Goal: Task Accomplishment & Management: Complete application form

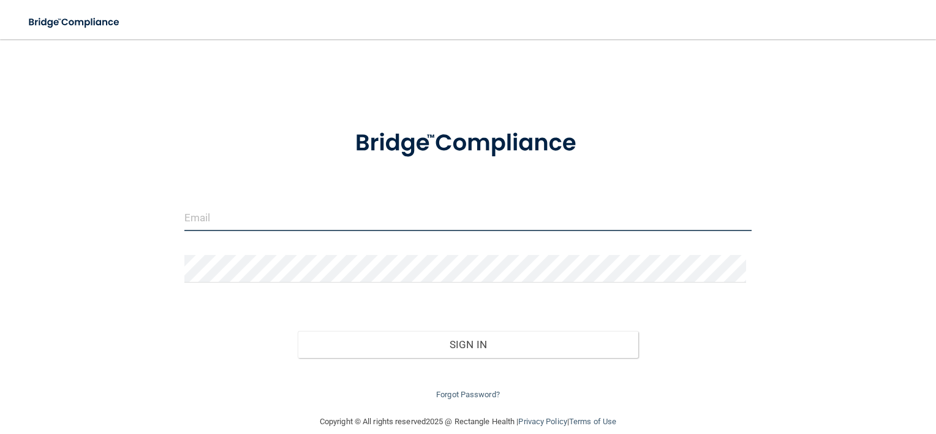
click at [208, 216] on input "email" at bounding box center [468, 217] width 568 height 28
type input "[EMAIL_ADDRESS][DOMAIN_NAME]"
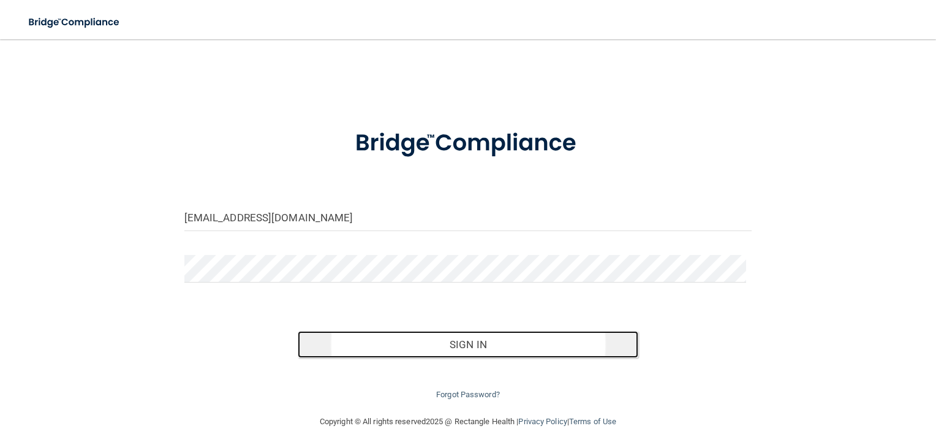
click at [419, 334] on button "Sign In" at bounding box center [468, 344] width 340 height 27
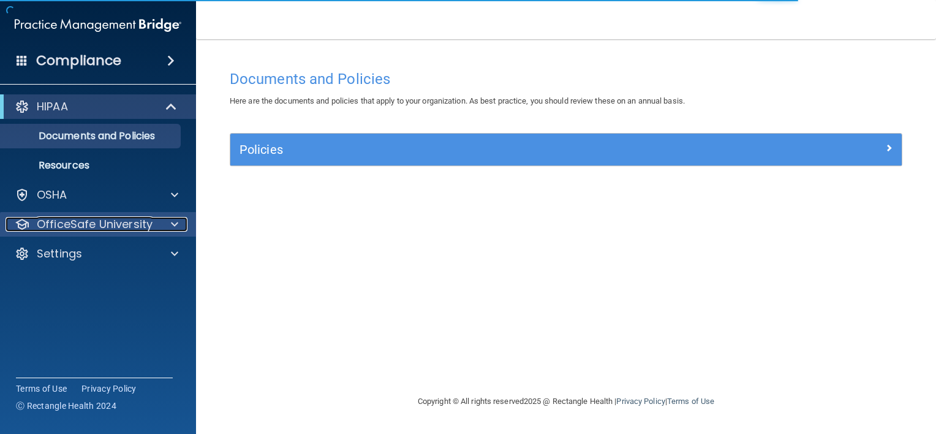
click at [164, 225] on div at bounding box center [172, 224] width 31 height 15
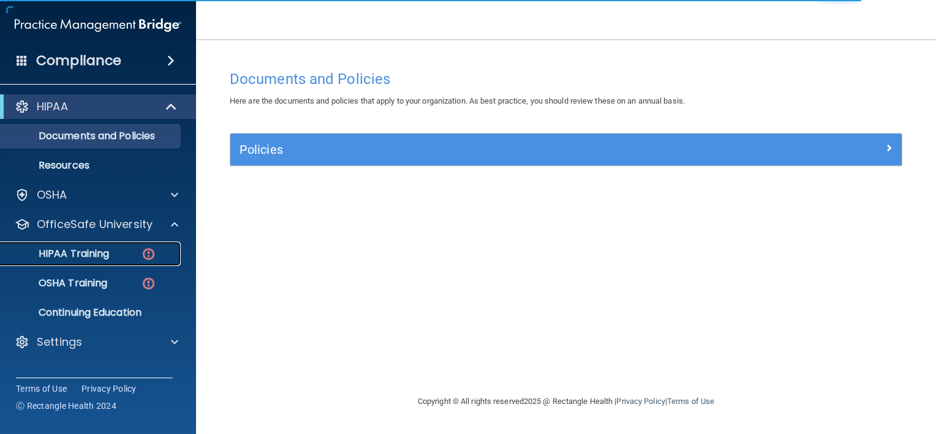
click at [99, 258] on p "HIPAA Training" at bounding box center [58, 253] width 101 height 12
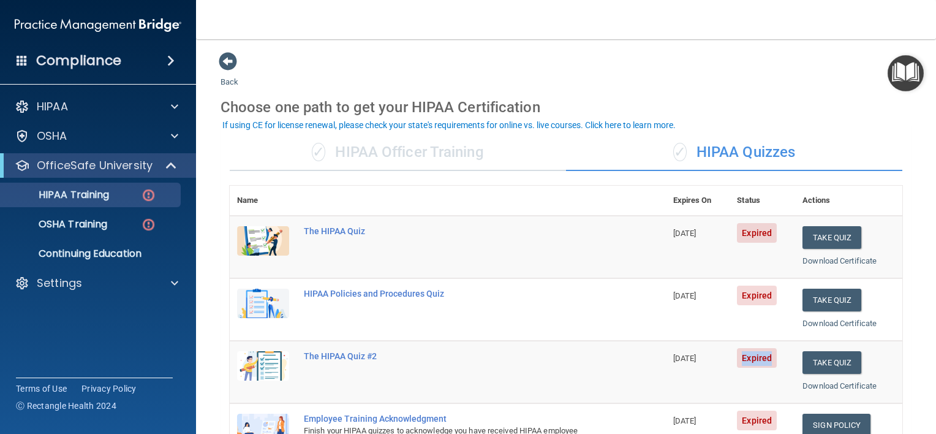
click at [733, 386] on td "Expired" at bounding box center [762, 371] width 66 height 62
click at [620, 231] on td "The HIPAA Quiz" at bounding box center [480, 247] width 369 height 62
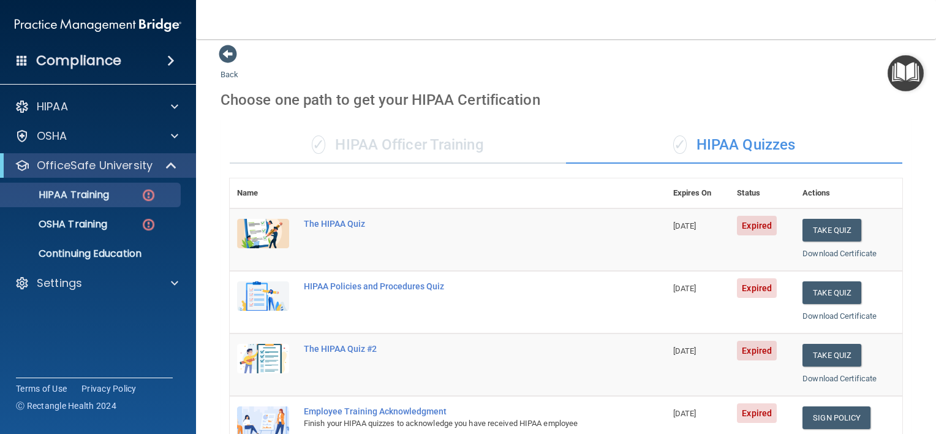
scroll to position [7, 0]
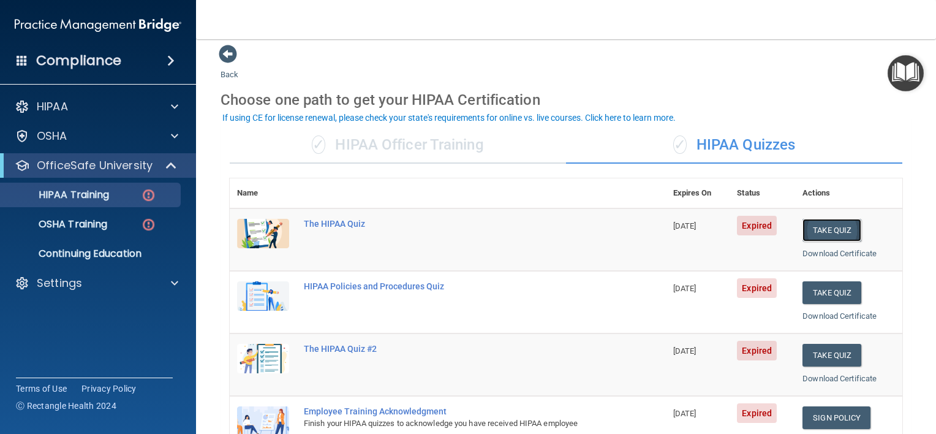
click at [833, 231] on button "Take Quiz" at bounding box center [831, 230] width 59 height 23
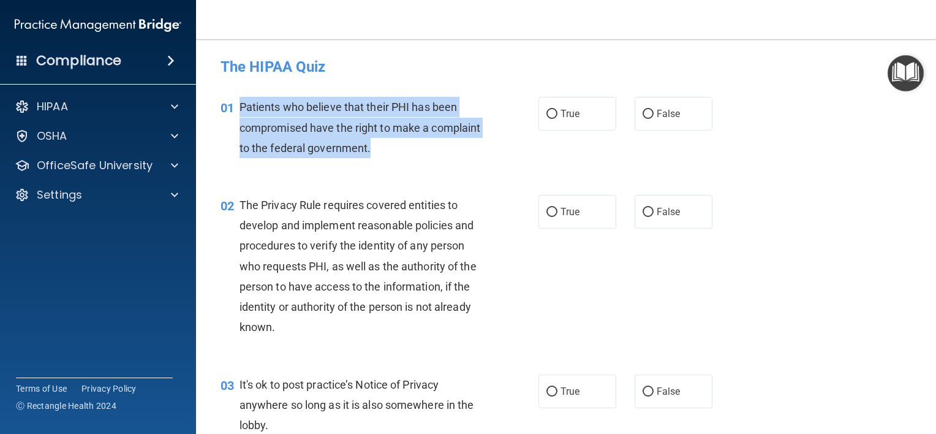
drag, startPoint x: 240, startPoint y: 103, endPoint x: 427, endPoint y: 152, distance: 193.1
click at [427, 152] on div "Patients who believe that their PHI has been compromised have the right to make…" at bounding box center [365, 127] width 252 height 61
copy span "Patients who believe that their PHI has been compromised have the right to make…"
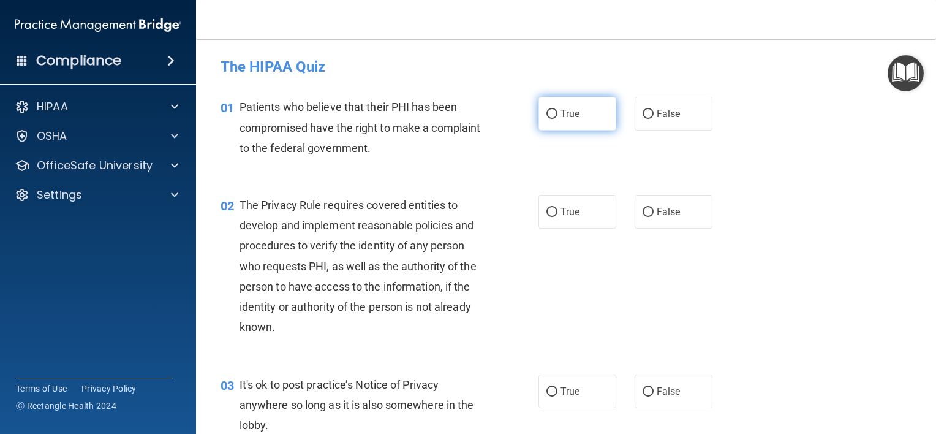
click at [560, 116] on span "True" at bounding box center [569, 114] width 19 height 12
click at [555, 116] on input "True" at bounding box center [551, 114] width 11 height 9
radio input "true"
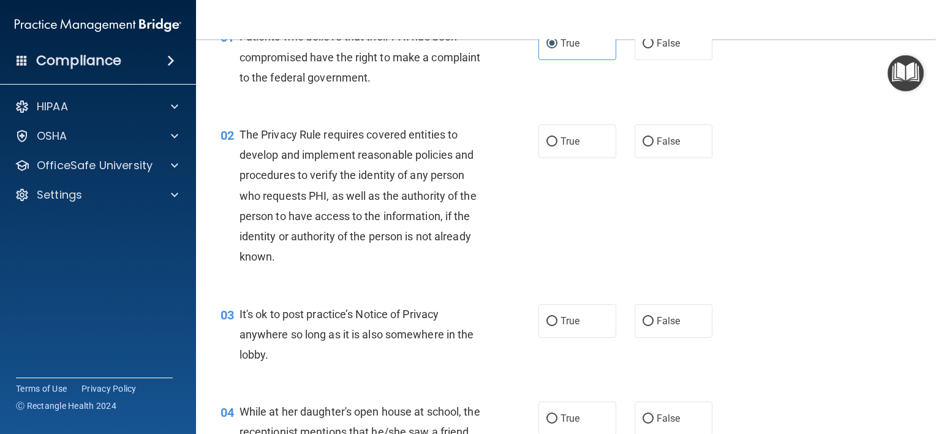
scroll to position [78, 0]
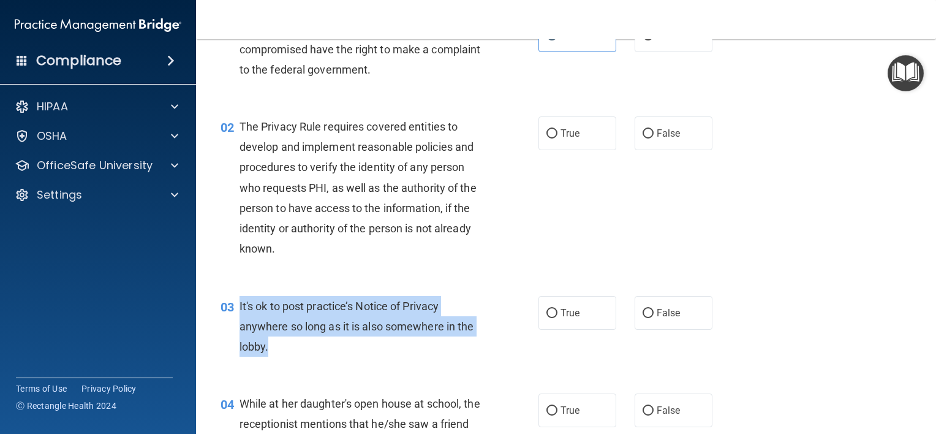
drag, startPoint x: 276, startPoint y: 348, endPoint x: 238, endPoint y: 307, distance: 55.5
click at [239, 307] on div "It's ok to post practice’s Notice of Privacy anywhere so long as it is also som…" at bounding box center [365, 326] width 252 height 61
copy span "It's ok to post practice’s Notice of Privacy anywhere so long as it is also som…"
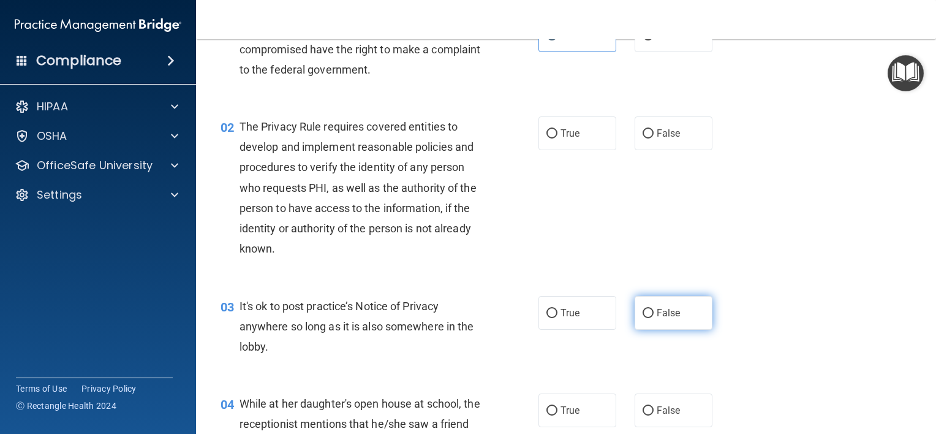
click at [656, 317] on span "False" at bounding box center [668, 313] width 24 height 12
click at [650, 317] on input "False" at bounding box center [647, 313] width 11 height 9
radio input "true"
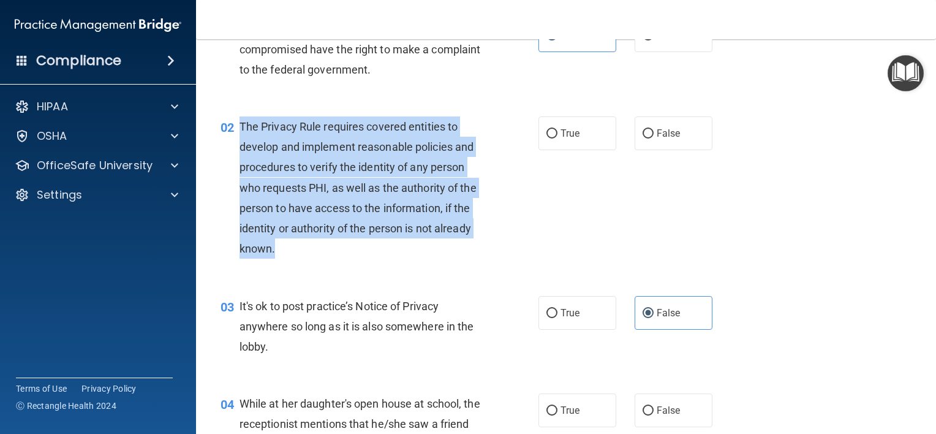
drag, startPoint x: 279, startPoint y: 241, endPoint x: 238, endPoint y: 129, distance: 119.9
click at [238, 129] on div "02 The Privacy Rule requires covered entities to develop and implement reasonab…" at bounding box center [379, 190] width 355 height 149
copy div "The Privacy Rule requires covered entities to develop and implement reasonable …"
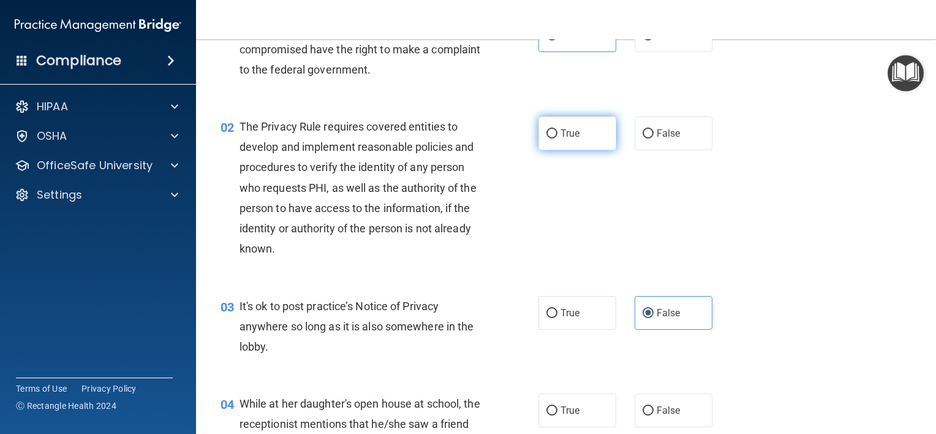
click at [556, 127] on label "True" at bounding box center [577, 133] width 78 height 34
click at [556, 129] on input "True" at bounding box center [551, 133] width 11 height 9
radio input "true"
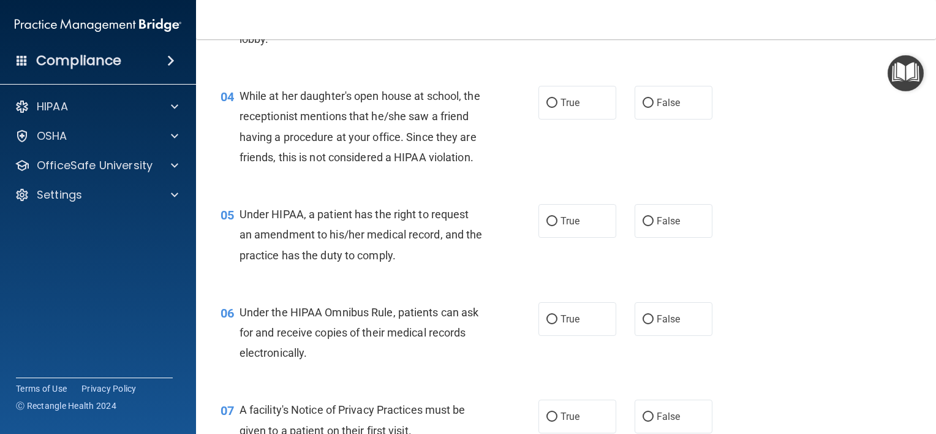
scroll to position [386, 0]
click at [674, 100] on span "False" at bounding box center [668, 102] width 24 height 12
click at [653, 100] on input "False" at bounding box center [647, 102] width 11 height 9
radio input "true"
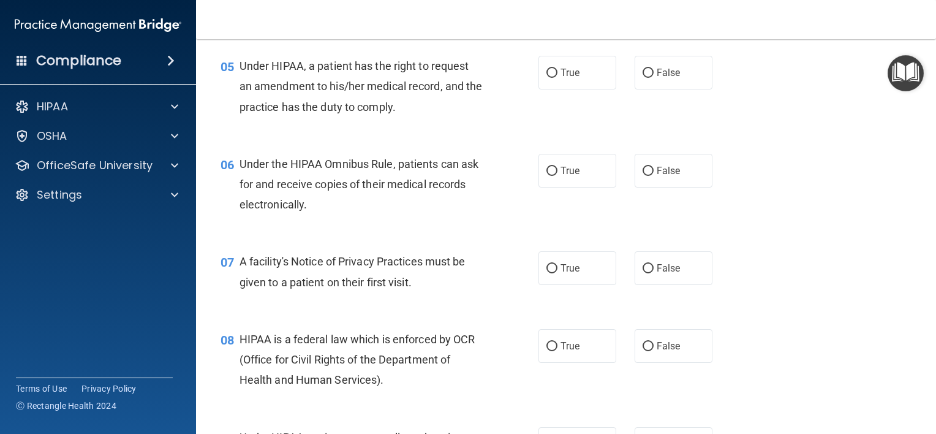
scroll to position [535, 0]
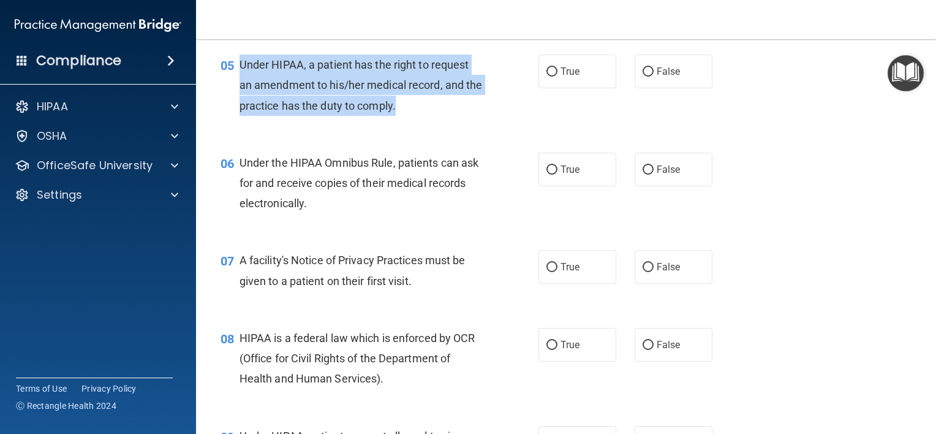
drag, startPoint x: 423, startPoint y: 135, endPoint x: 235, endPoint y: 87, distance: 193.5
click at [235, 87] on div "05 Under HIPAA, a patient has the right to request an amendment to his/her medi…" at bounding box center [379, 88] width 355 height 67
copy div "Under HIPAA, a patient has the right to request an amendment to his/her medical…"
click at [393, 106] on span "Under HIPAA, a patient has the right to request an amendment to his/her medical…" at bounding box center [360, 84] width 243 height 53
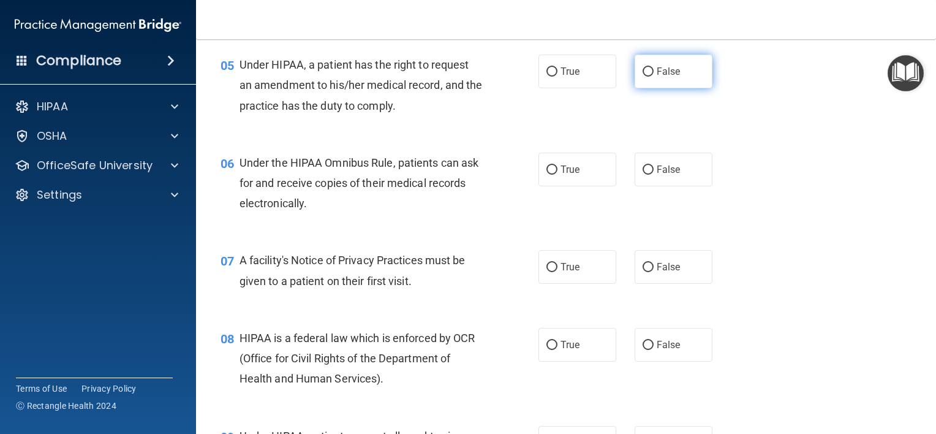
click at [656, 88] on label "False" at bounding box center [673, 72] width 78 height 34
click at [653, 77] on input "False" at bounding box center [647, 71] width 11 height 9
radio input "true"
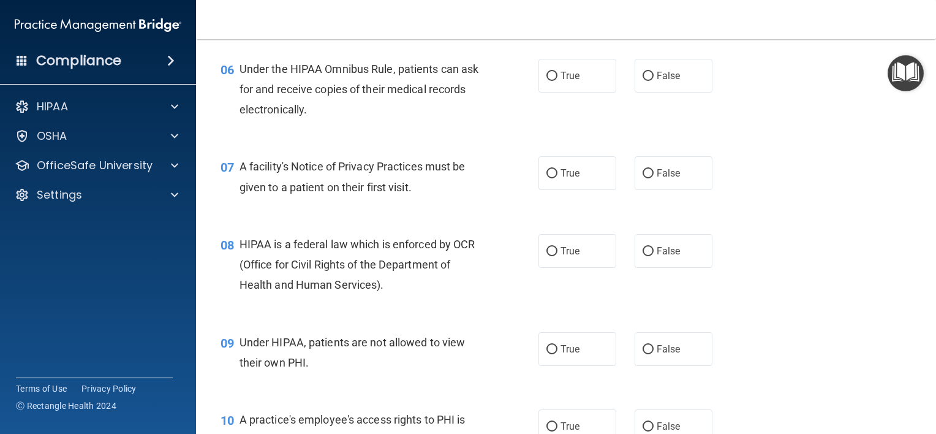
scroll to position [630, 0]
click at [560, 81] on span "True" at bounding box center [569, 75] width 19 height 12
click at [557, 80] on input "True" at bounding box center [551, 75] width 11 height 9
radio input "true"
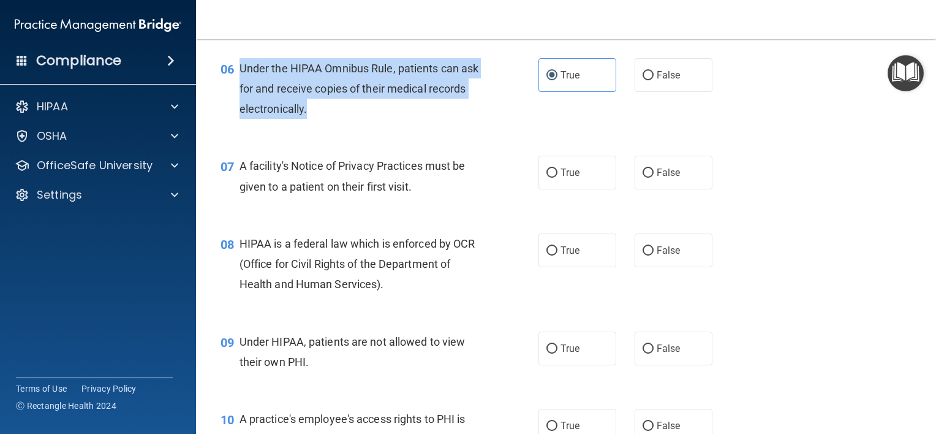
drag, startPoint x: 351, startPoint y: 132, endPoint x: 238, endPoint y: 88, distance: 120.8
click at [239, 88] on div "Under the HIPAA Omnibus Rule, patients can ask for and receive copies of their …" at bounding box center [365, 88] width 252 height 61
copy span "Under the HIPAA Omnibus Rule, patients can ask for and receive copies of their …"
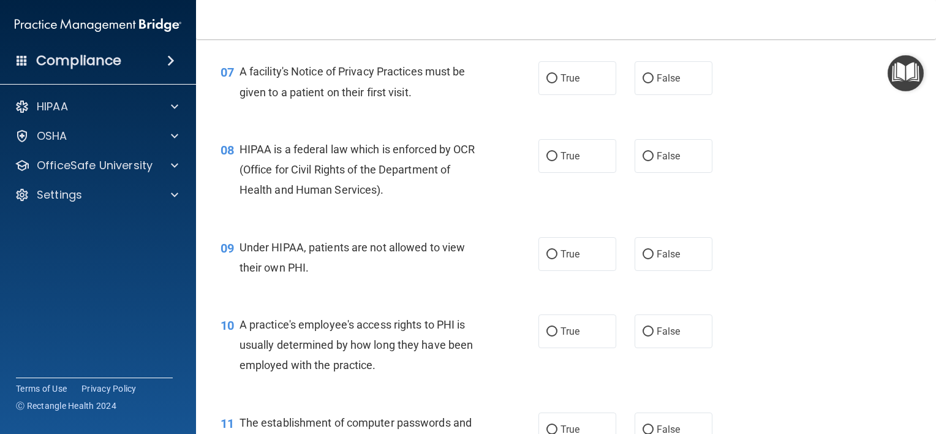
scroll to position [727, 0]
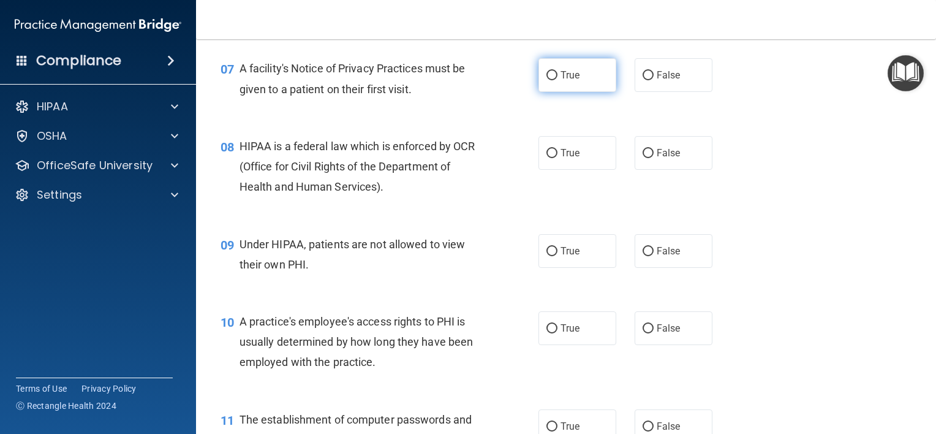
click at [568, 89] on label "True" at bounding box center [577, 75] width 78 height 34
click at [557, 80] on input "True" at bounding box center [551, 75] width 11 height 9
radio input "true"
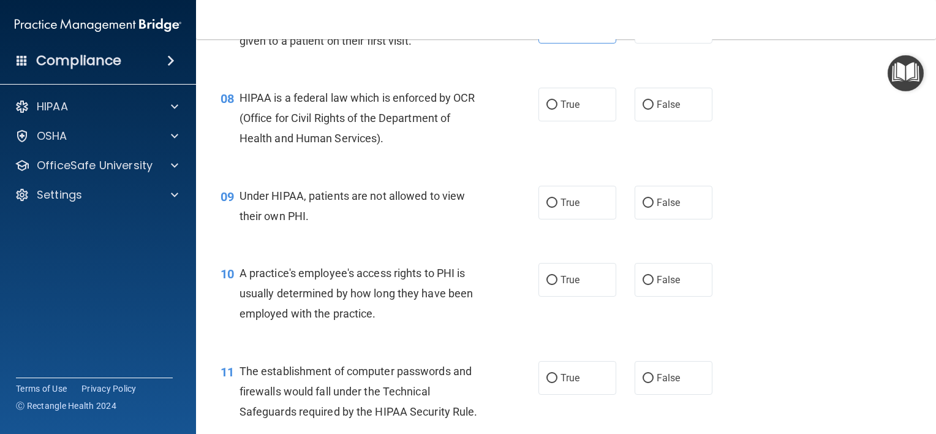
scroll to position [778, 0]
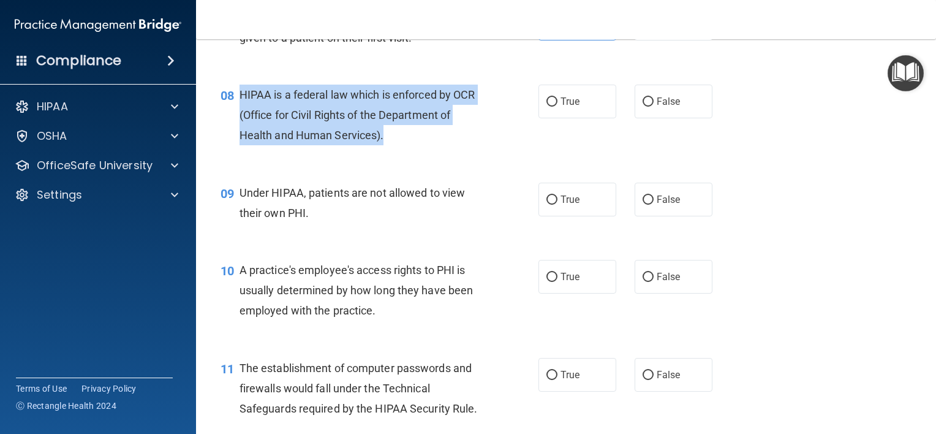
drag, startPoint x: 389, startPoint y: 149, endPoint x: 243, endPoint y: 112, distance: 150.9
click at [243, 112] on div "HIPAA is a federal law which is enforced by OCR (Office for Civil Rights of the…" at bounding box center [365, 115] width 252 height 61
copy span "HIPAA is a federal law which is enforced by OCR (Office for Civil Rights of the…"
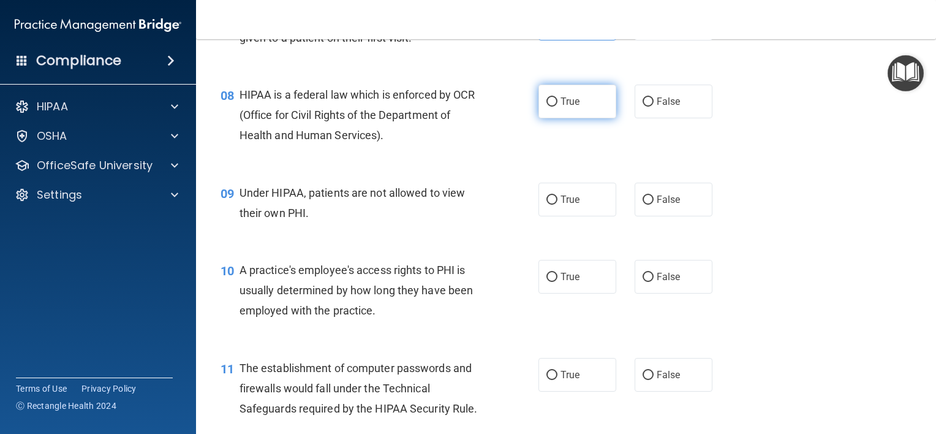
click at [568, 118] on label "True" at bounding box center [577, 102] width 78 height 34
click at [557, 107] on input "True" at bounding box center [551, 101] width 11 height 9
radio input "true"
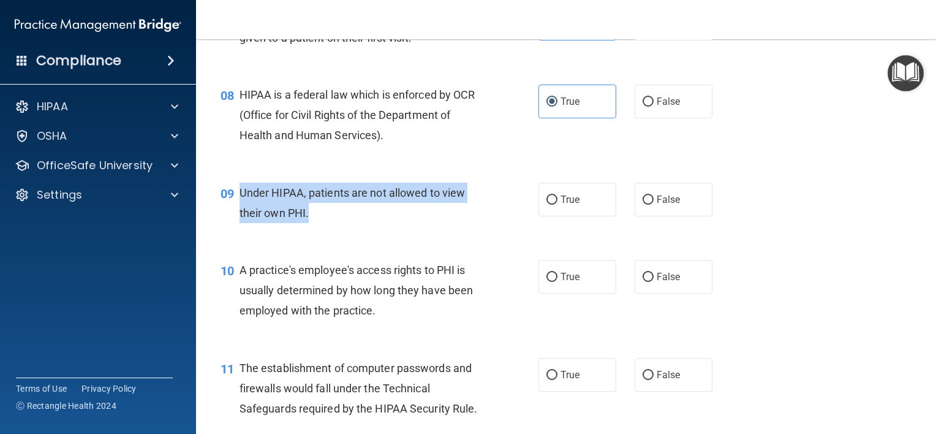
drag, startPoint x: 315, startPoint y: 232, endPoint x: 241, endPoint y: 212, distance: 76.6
click at [241, 212] on div "Under HIPAA, patients are not allowed to view their own PHI." at bounding box center [365, 202] width 252 height 40
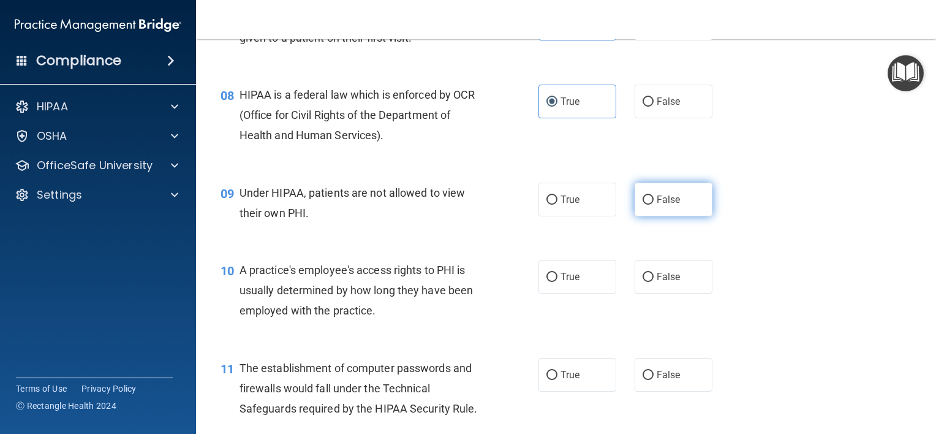
click at [672, 216] on label "False" at bounding box center [673, 199] width 78 height 34
click at [653, 205] on input "False" at bounding box center [647, 199] width 11 height 9
radio input "true"
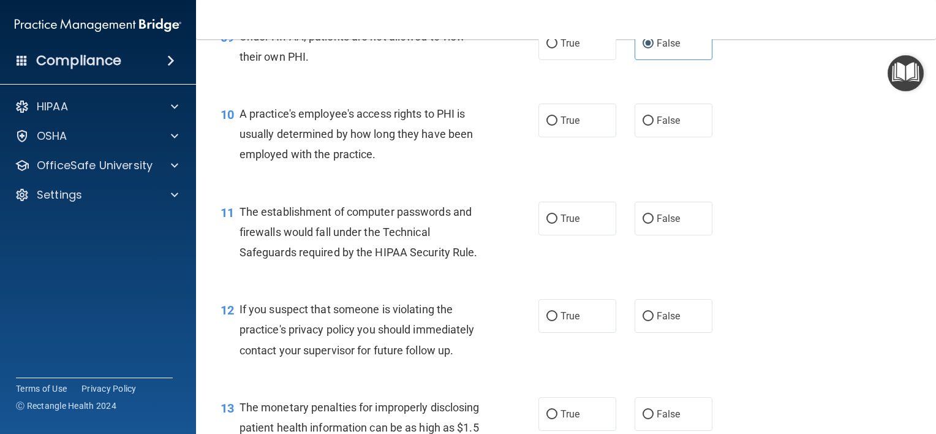
scroll to position [938, 0]
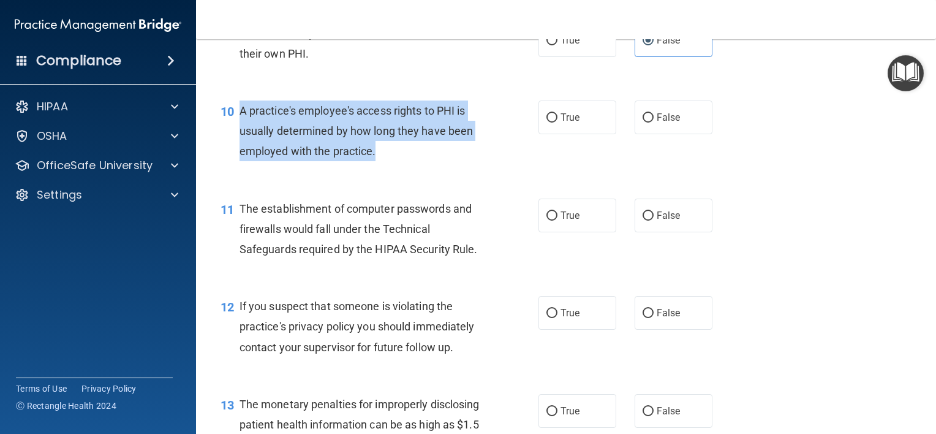
drag, startPoint x: 385, startPoint y: 167, endPoint x: 233, endPoint y: 130, distance: 156.8
click at [233, 130] on div "10 A practice's employee's access rights to PHI is usually determined by how lo…" at bounding box center [379, 133] width 355 height 67
copy div "A practice's employee's access rights to PHI is usually determined by how long …"
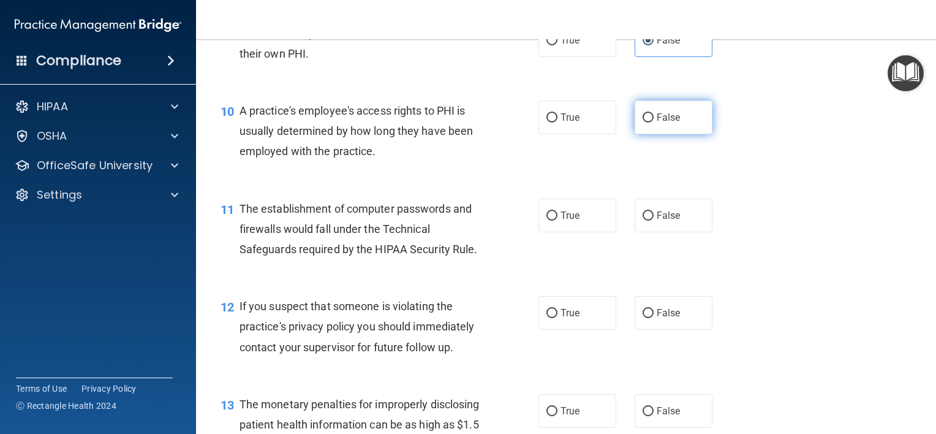
click at [656, 123] on span "False" at bounding box center [668, 117] width 24 height 12
click at [653, 122] on input "False" at bounding box center [647, 117] width 11 height 9
radio input "true"
click at [385, 255] on div "The establishment of computer passwords and firewalls would fall under the Tech…" at bounding box center [365, 228] width 252 height 61
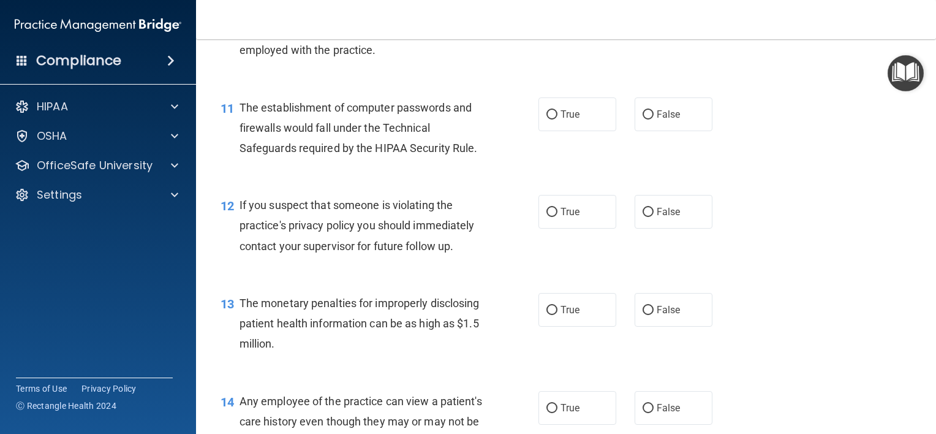
scroll to position [1043, 0]
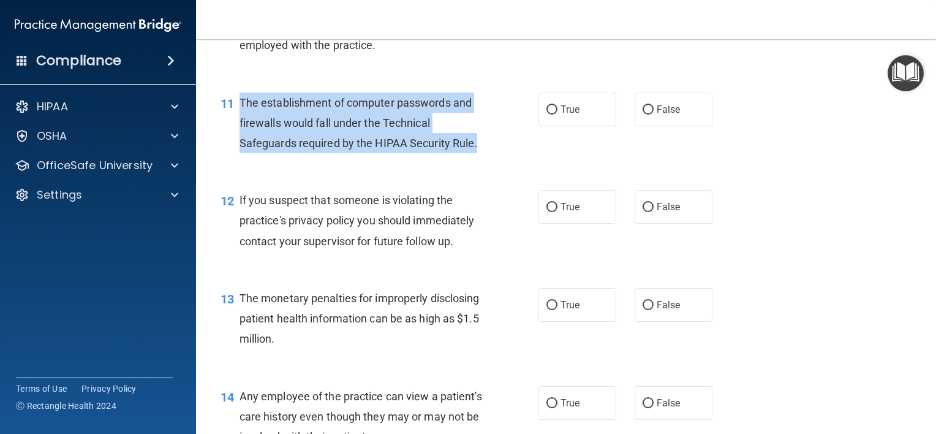
drag, startPoint x: 485, startPoint y: 159, endPoint x: 238, endPoint y: 124, distance: 249.8
click at [238, 124] on div "11 The establishment of computer passwords and firewalls would fall under the T…" at bounding box center [379, 125] width 355 height 67
copy div "The establishment of computer passwords and firewalls would fall under the Tech…"
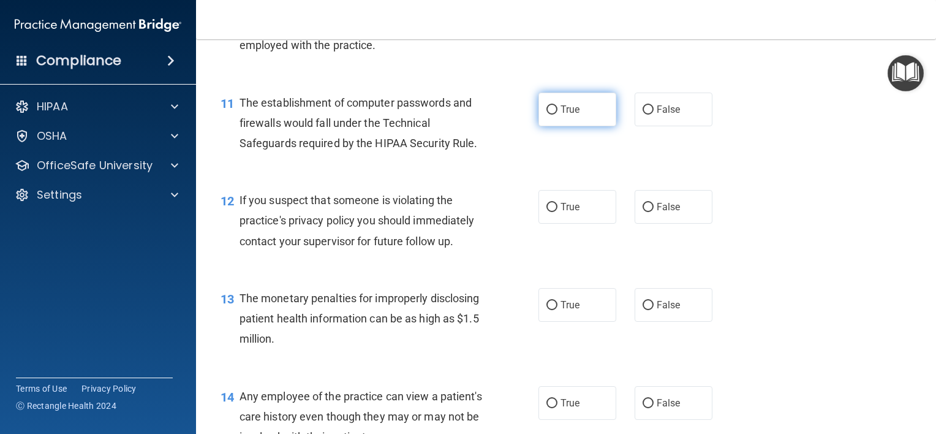
click at [567, 115] on span "True" at bounding box center [569, 109] width 19 height 12
click at [557, 115] on input "True" at bounding box center [551, 109] width 11 height 9
radio input "true"
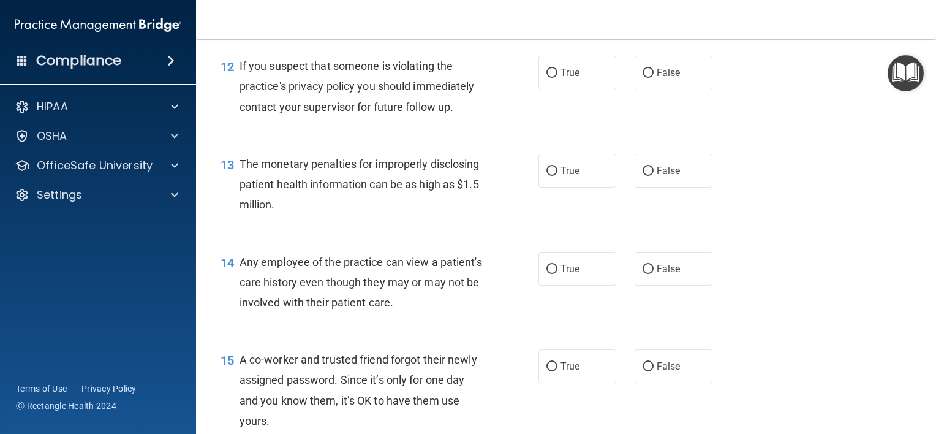
scroll to position [1179, 0]
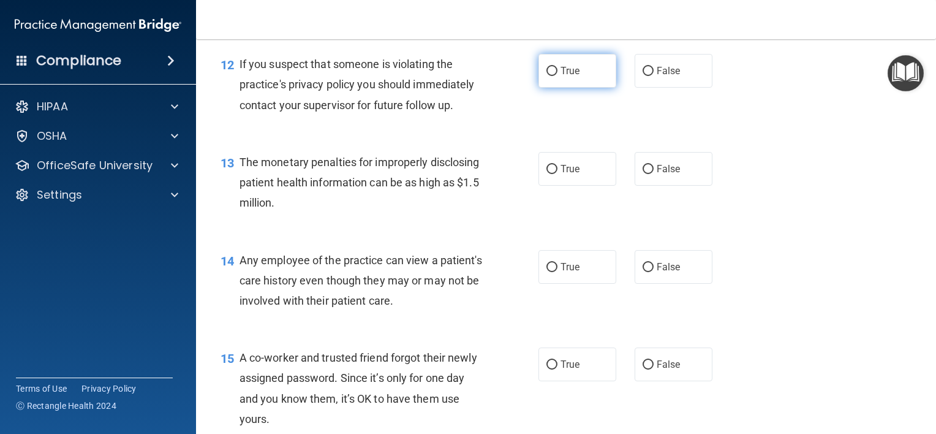
click at [551, 76] on input "True" at bounding box center [551, 71] width 11 height 9
radio input "true"
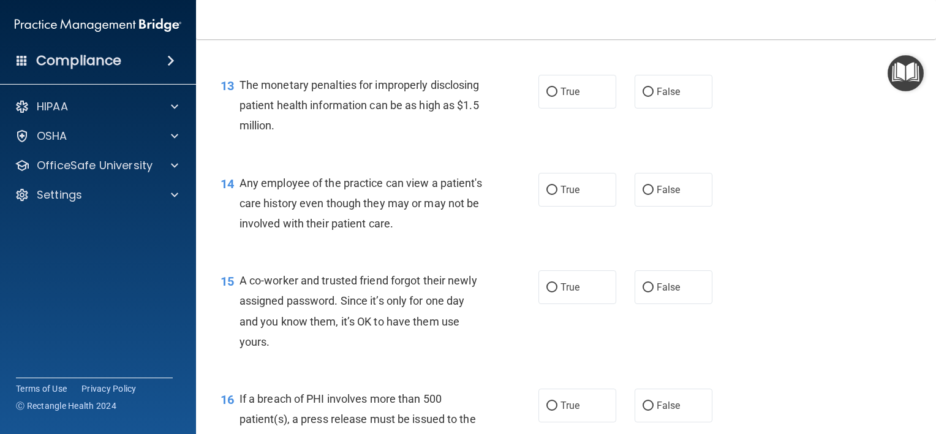
scroll to position [1261, 0]
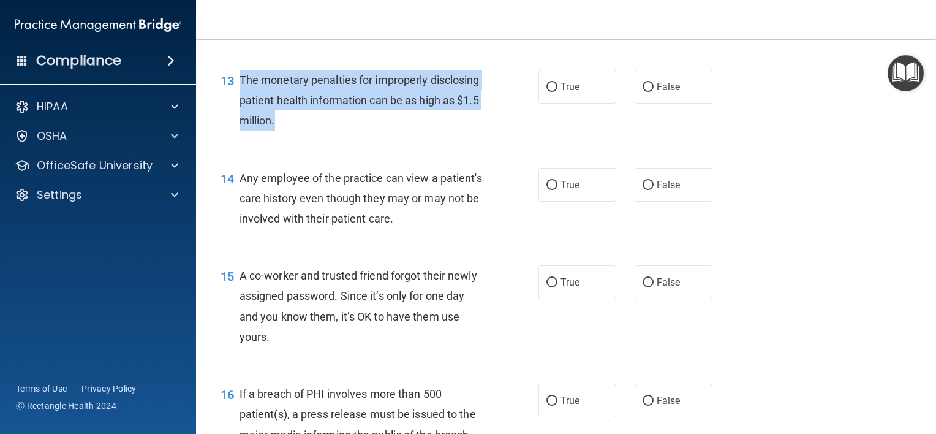
drag, startPoint x: 345, startPoint y: 143, endPoint x: 238, endPoint y: 99, distance: 115.7
click at [239, 99] on div "The monetary penalties for improperly disclosing patient health information can…" at bounding box center [365, 100] width 252 height 61
copy span "The monetary penalties for improperly disclosing patient health information can…"
click at [315, 127] on span "The monetary penalties for improperly disclosing patient health information can…" at bounding box center [359, 99] width 240 height 53
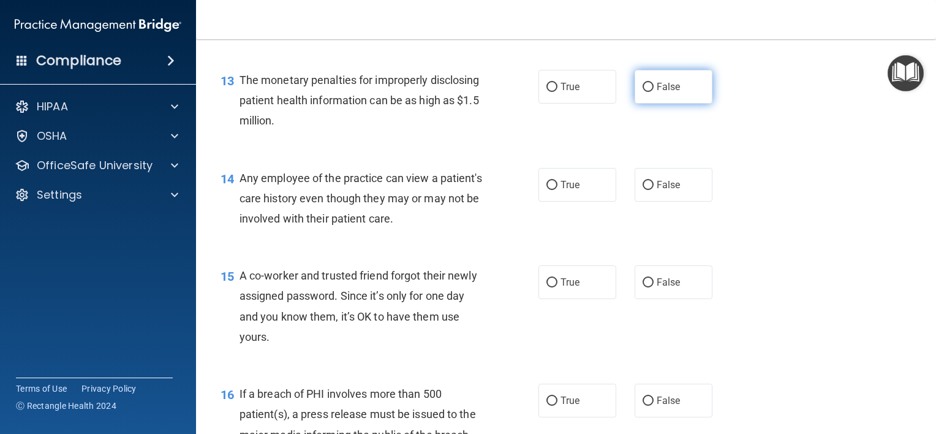
click at [652, 93] on label "False" at bounding box center [673, 87] width 78 height 34
click at [652, 92] on input "False" at bounding box center [647, 87] width 11 height 9
radio input "true"
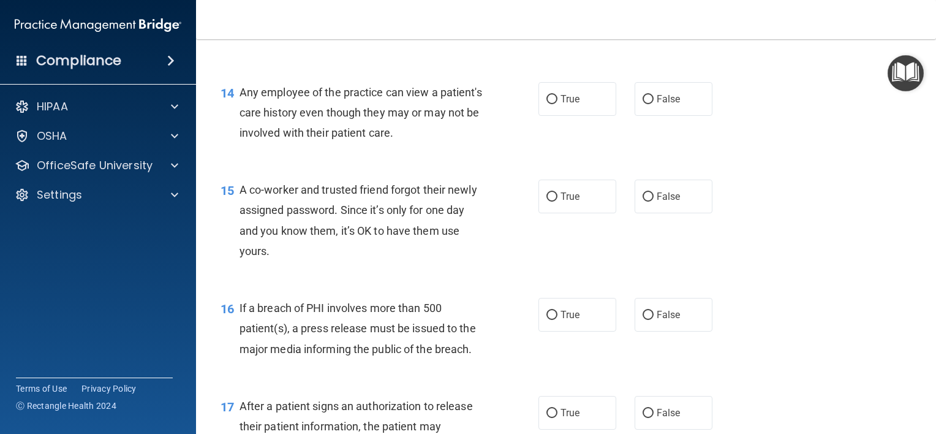
scroll to position [1359, 0]
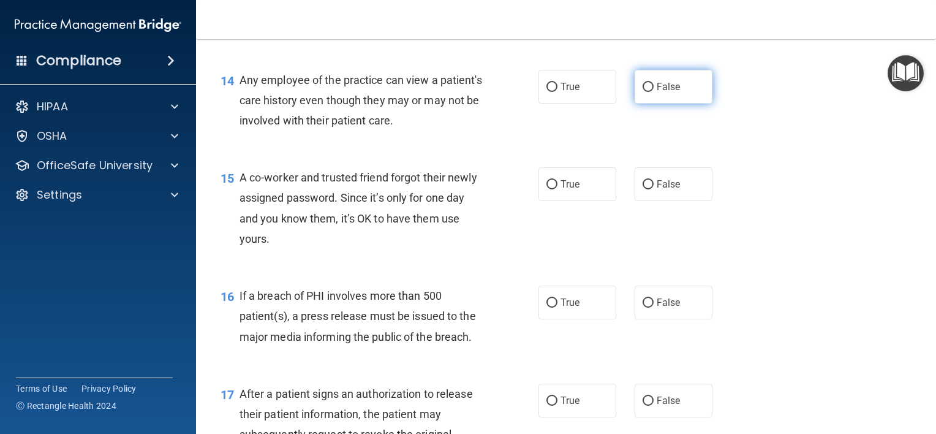
click at [645, 92] on input "False" at bounding box center [647, 87] width 11 height 9
radio input "true"
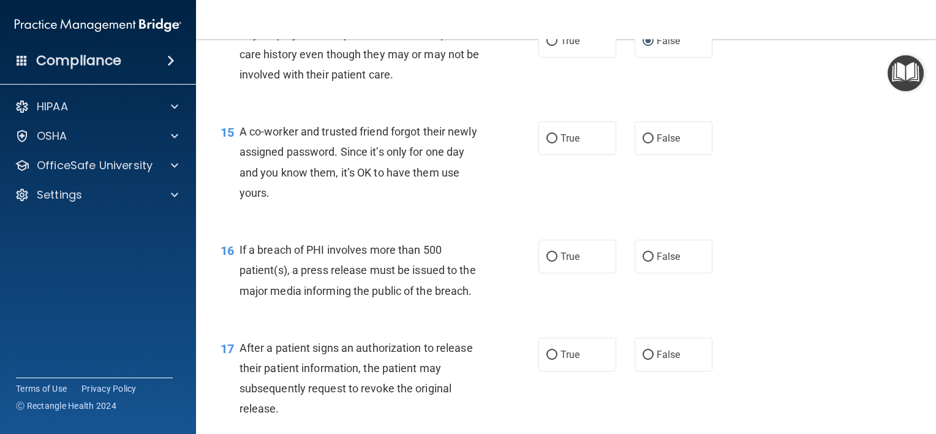
scroll to position [1407, 0]
click at [658, 146] on label "False" at bounding box center [673, 136] width 78 height 34
click at [653, 141] on input "False" at bounding box center [647, 136] width 11 height 9
radio input "true"
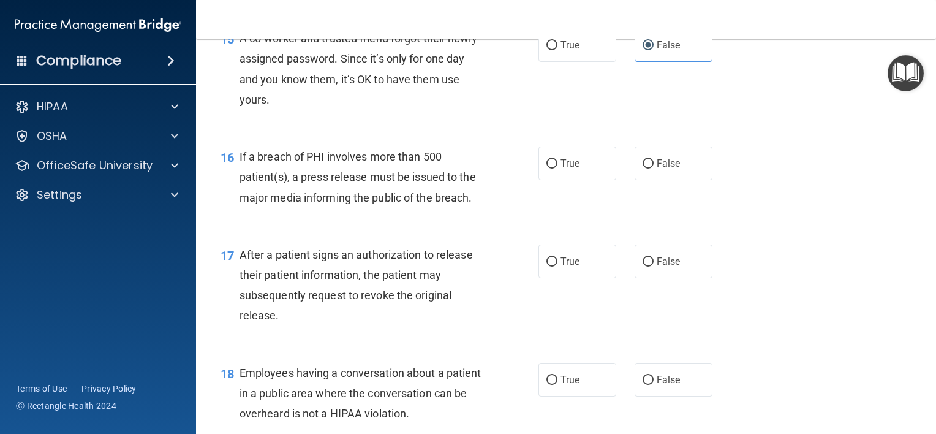
scroll to position [1499, 0]
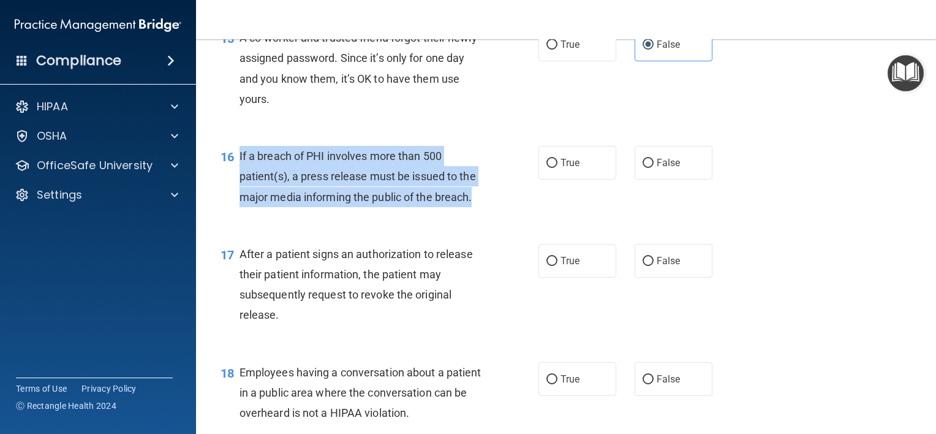
drag, startPoint x: 478, startPoint y: 220, endPoint x: 236, endPoint y: 172, distance: 246.1
click at [236, 172] on div "16 If a breach of PHI involves more than 500 patient(s), a press release must b…" at bounding box center [379, 179] width 355 height 67
copy div "If a breach of PHI involves more than 500 patient(s), a press release must be i…"
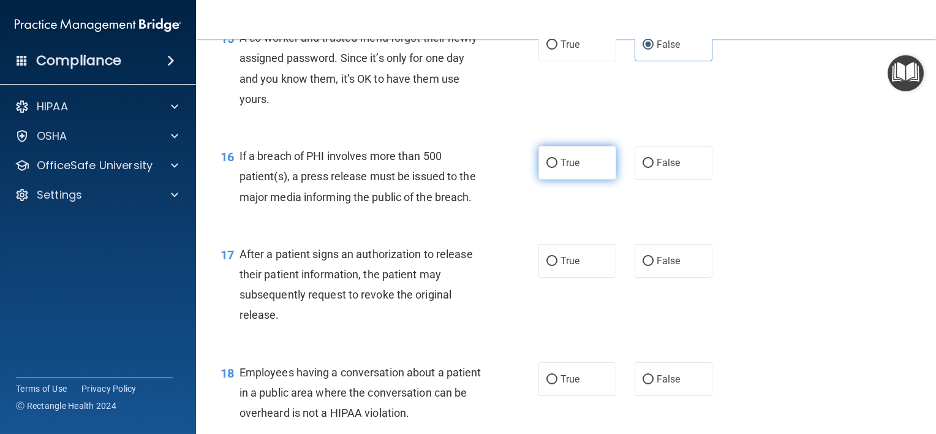
click at [571, 179] on label "True" at bounding box center [577, 163] width 78 height 34
click at [557, 168] on input "True" at bounding box center [551, 163] width 11 height 9
radio input "true"
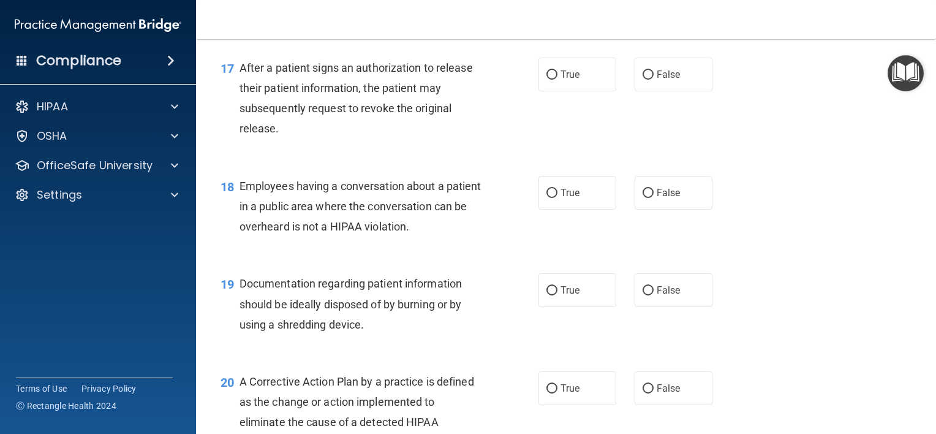
scroll to position [1685, 0]
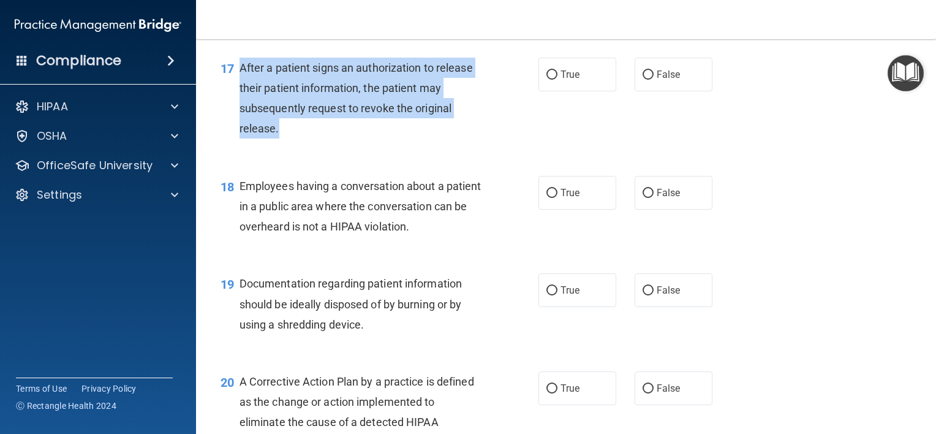
drag, startPoint x: 292, startPoint y: 149, endPoint x: 240, endPoint y: 89, distance: 79.4
click at [240, 89] on div "After a patient signs an authorization to release their patient information, th…" at bounding box center [365, 98] width 252 height 81
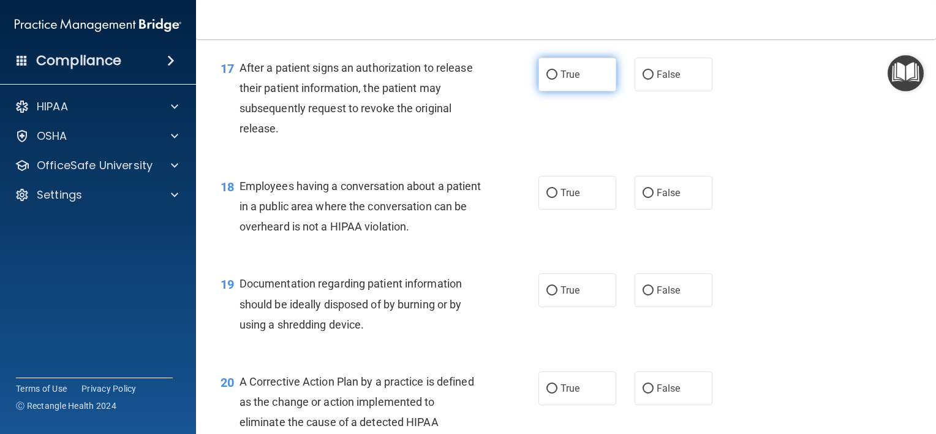
click at [585, 91] on label "True" at bounding box center [577, 75] width 78 height 34
click at [557, 80] on input "True" at bounding box center [551, 74] width 11 height 9
radio input "true"
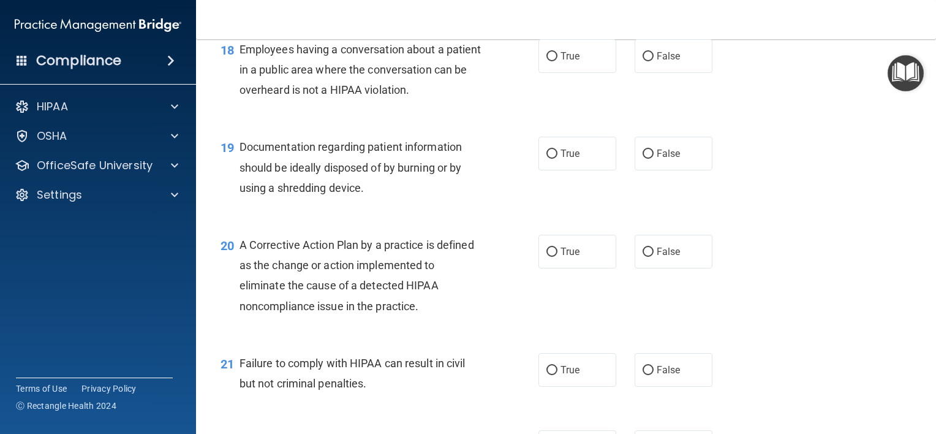
scroll to position [1822, 0]
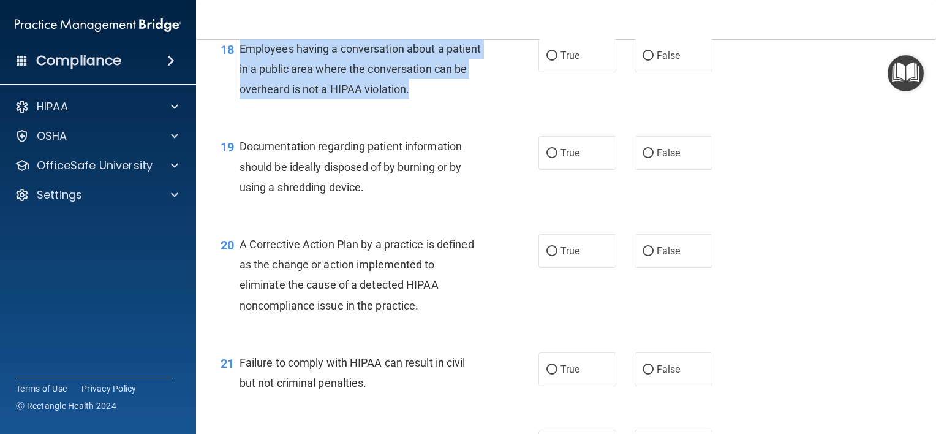
drag, startPoint x: 453, startPoint y: 116, endPoint x: 240, endPoint y: 68, distance: 218.4
click at [240, 68] on div "Employees having a conversation about a patient in a public area where the conv…" at bounding box center [365, 69] width 252 height 61
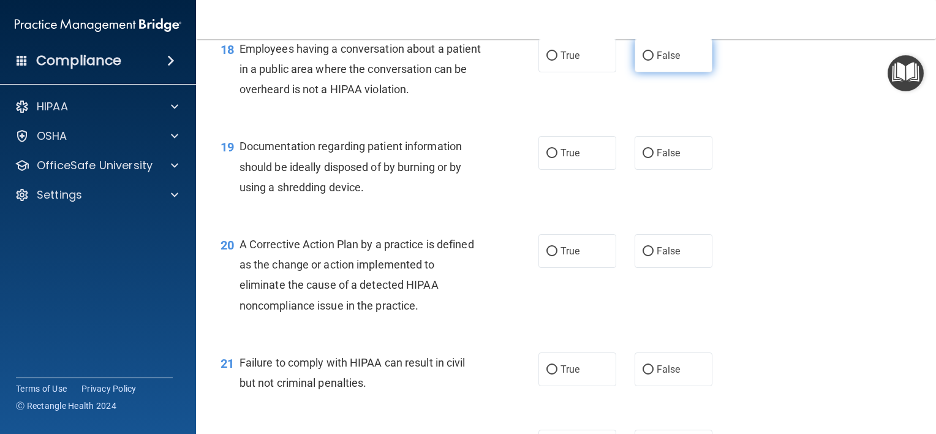
click at [651, 72] on label "False" at bounding box center [673, 56] width 78 height 34
click at [651, 61] on input "False" at bounding box center [647, 55] width 11 height 9
radio input "true"
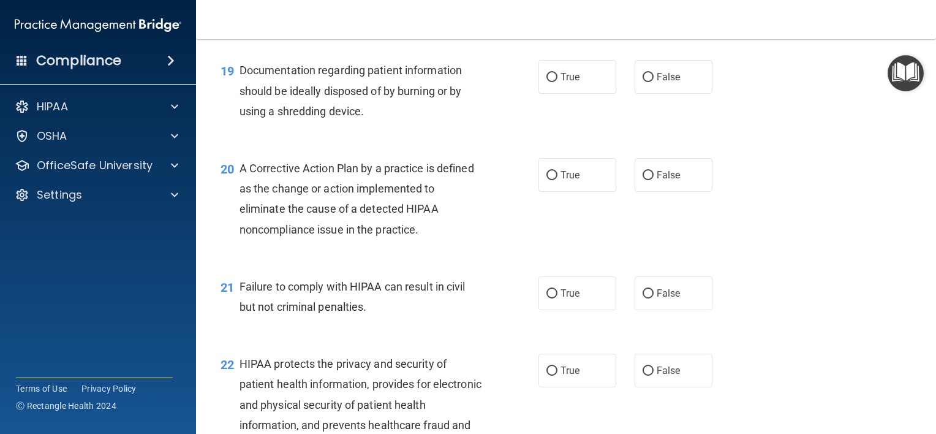
scroll to position [1898, 0]
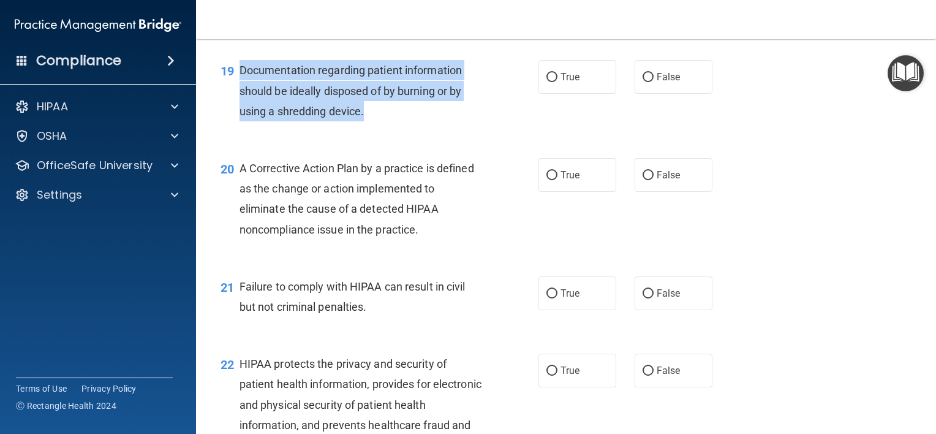
drag, startPoint x: 374, startPoint y: 132, endPoint x: 238, endPoint y: 89, distance: 142.7
click at [239, 89] on div "Documentation regarding patient information should be ideally disposed of by bu…" at bounding box center [365, 90] width 252 height 61
click at [546, 82] on input "True" at bounding box center [551, 77] width 11 height 9
radio input "true"
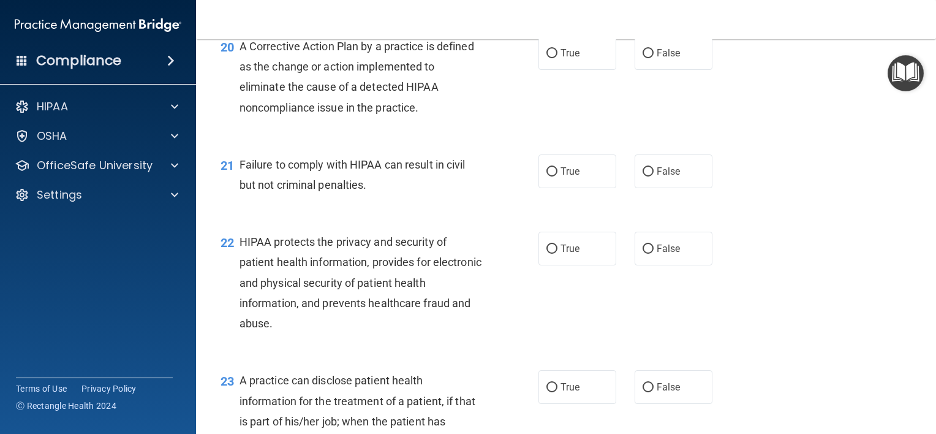
scroll to position [2021, 0]
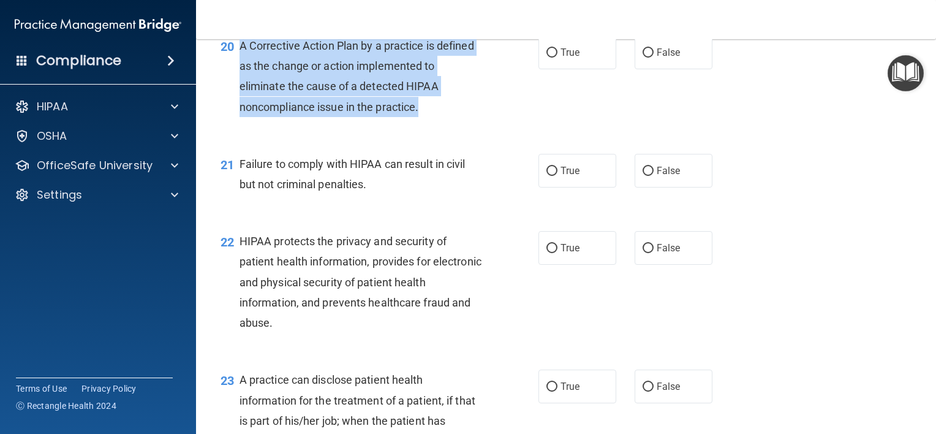
drag, startPoint x: 431, startPoint y: 133, endPoint x: 240, endPoint y: 58, distance: 204.6
click at [240, 58] on div "A Corrective Action Plan by a practice is defined as the change or action imple…" at bounding box center [365, 76] width 252 height 81
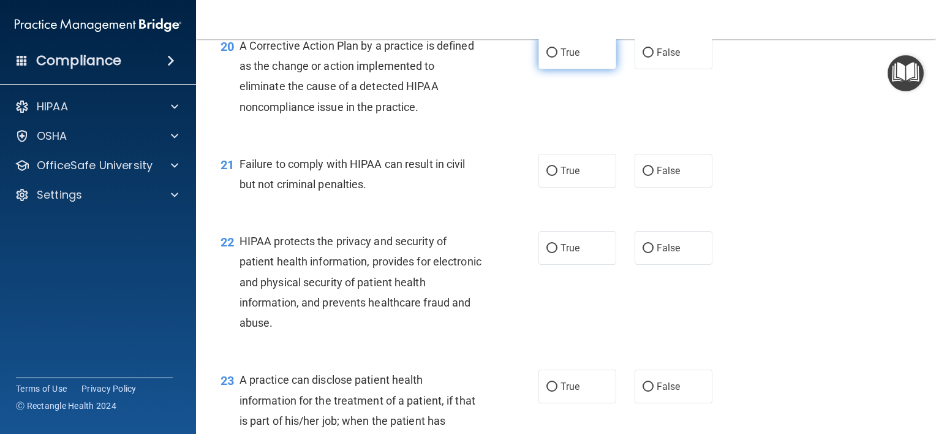
click at [566, 58] on span "True" at bounding box center [569, 53] width 19 height 12
click at [557, 58] on input "True" at bounding box center [551, 52] width 11 height 9
radio input "true"
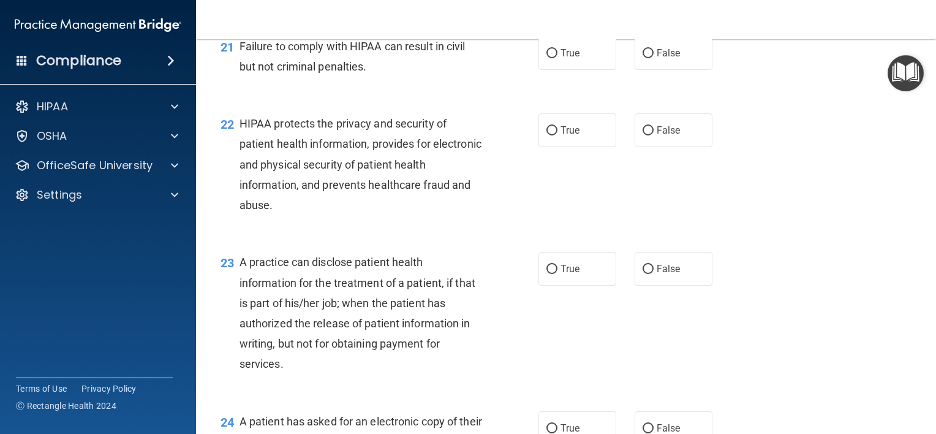
scroll to position [2143, 0]
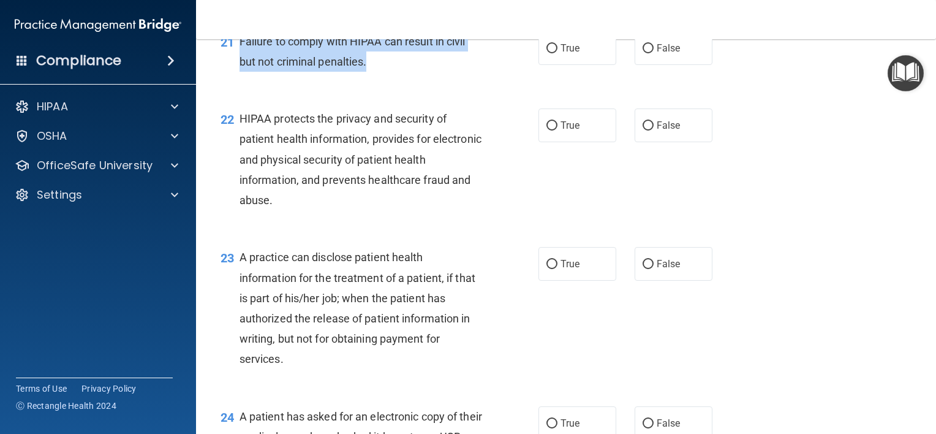
drag, startPoint x: 377, startPoint y: 82, endPoint x: 235, endPoint y: 60, distance: 144.4
click at [235, 60] on div "21 Failure to comply with HIPAA can result in civil but not criminal penalties." at bounding box center [379, 54] width 355 height 47
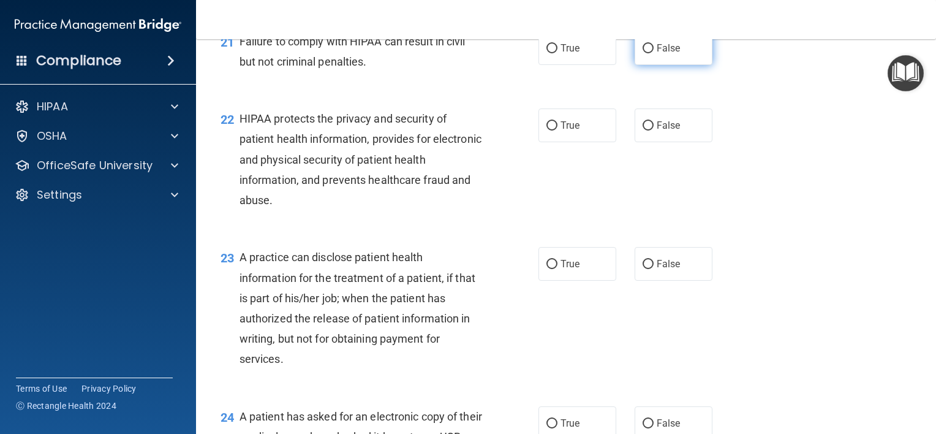
click at [664, 65] on label "False" at bounding box center [673, 48] width 78 height 34
click at [653, 53] on input "False" at bounding box center [647, 48] width 11 height 9
radio input "true"
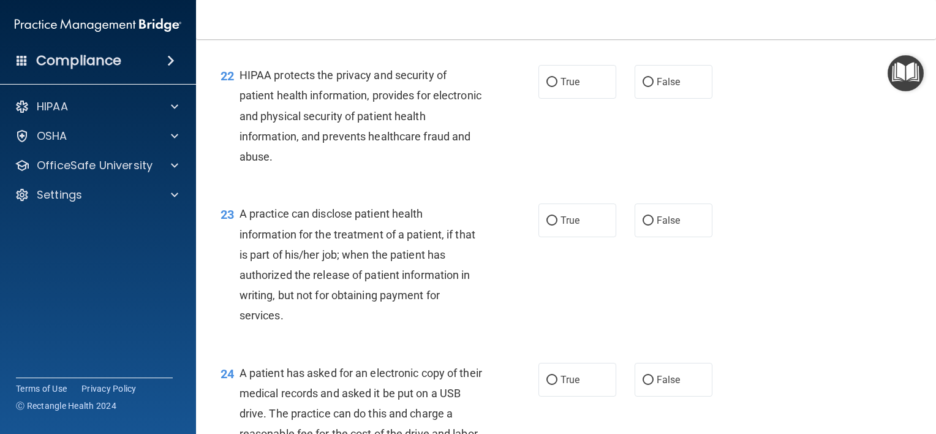
scroll to position [2187, 0]
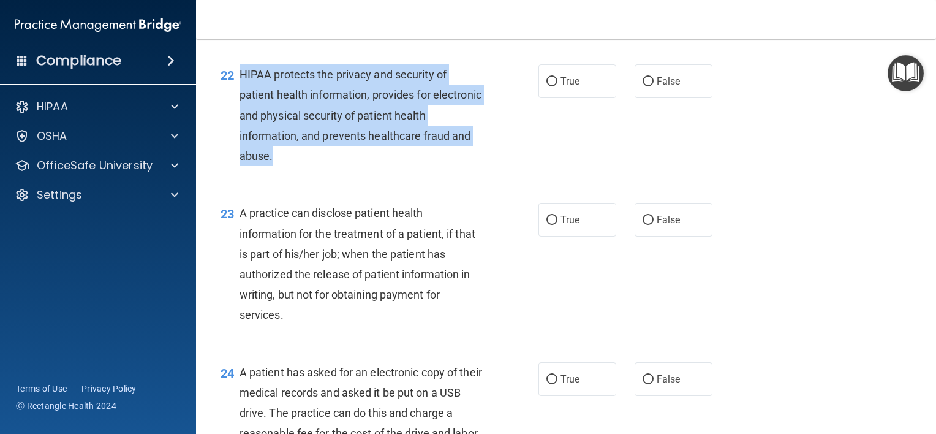
drag, startPoint x: 279, startPoint y: 178, endPoint x: 239, endPoint y: 96, distance: 91.5
click at [239, 96] on div "HIPAA protects the privacy and security of patient health information, provides…" at bounding box center [365, 115] width 252 height 102
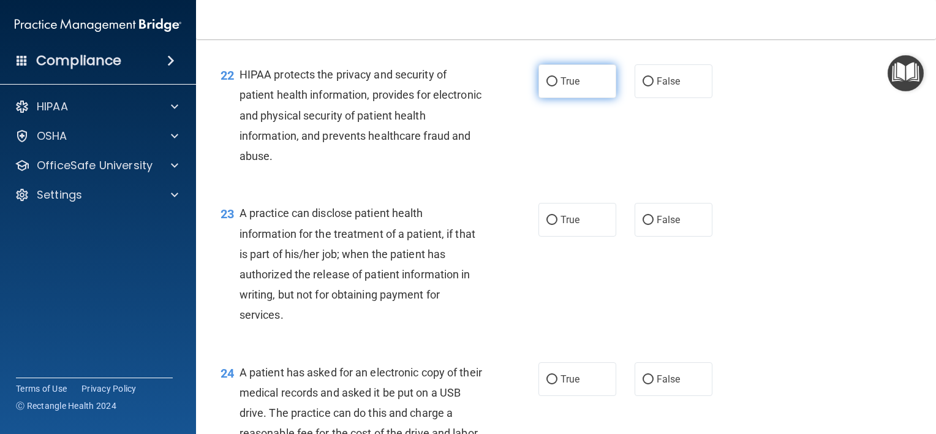
click at [571, 87] on span "True" at bounding box center [569, 81] width 19 height 12
click at [557, 86] on input "True" at bounding box center [551, 81] width 11 height 9
radio input "true"
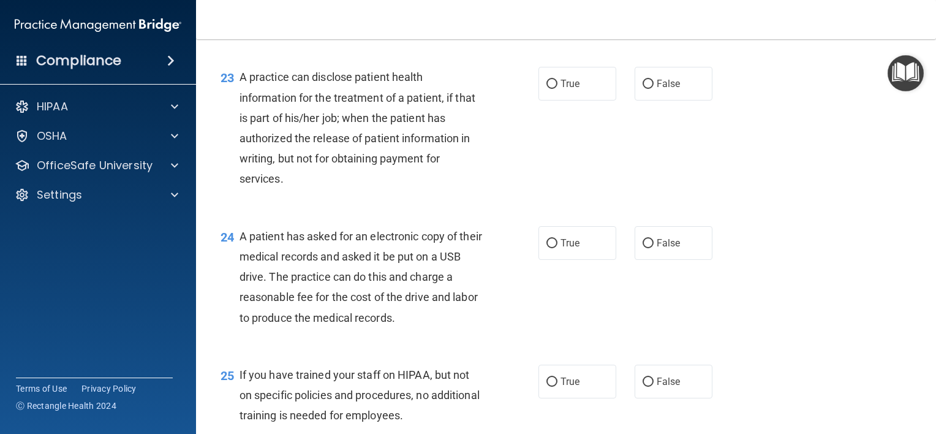
scroll to position [2325, 0]
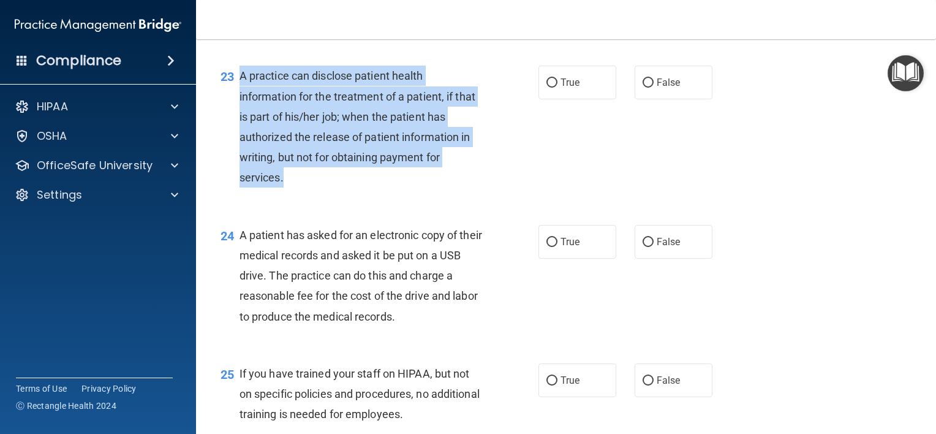
drag, startPoint x: 306, startPoint y: 212, endPoint x: 239, endPoint y: 92, distance: 137.6
click at [239, 92] on div "23 A practice can disclose patient health information for the treatment of a pa…" at bounding box center [379, 130] width 355 height 128
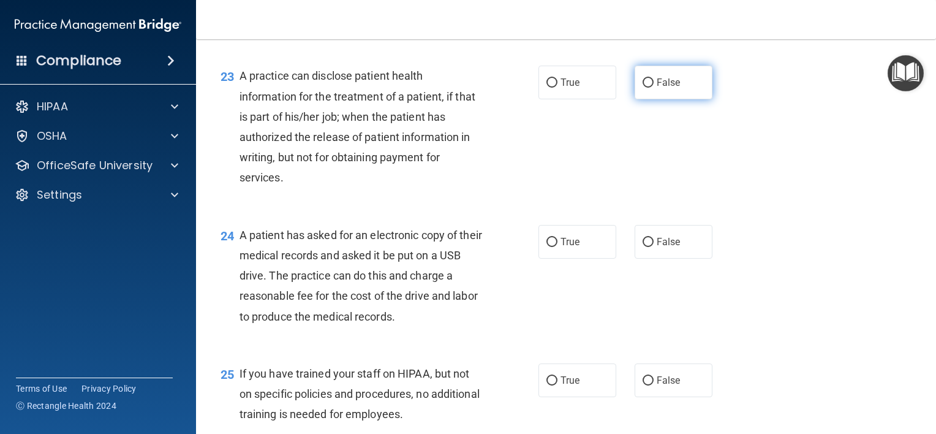
click at [656, 88] on span "False" at bounding box center [668, 83] width 24 height 12
click at [653, 88] on input "False" at bounding box center [647, 82] width 11 height 9
radio input "true"
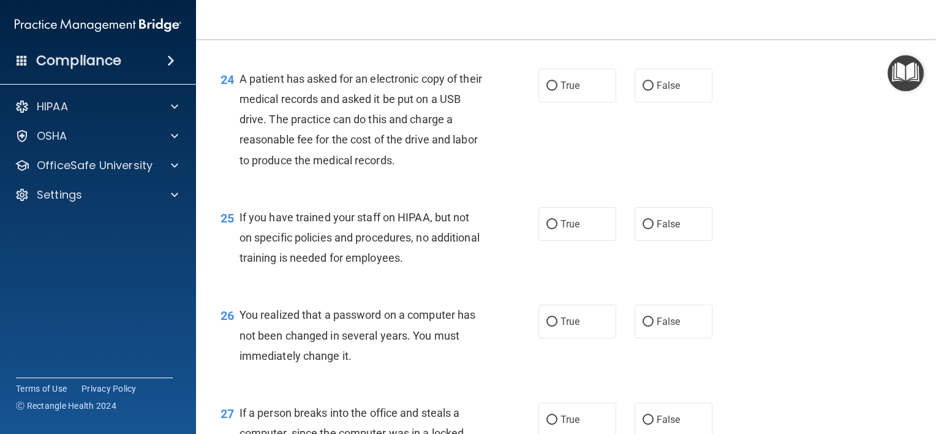
scroll to position [2481, 0]
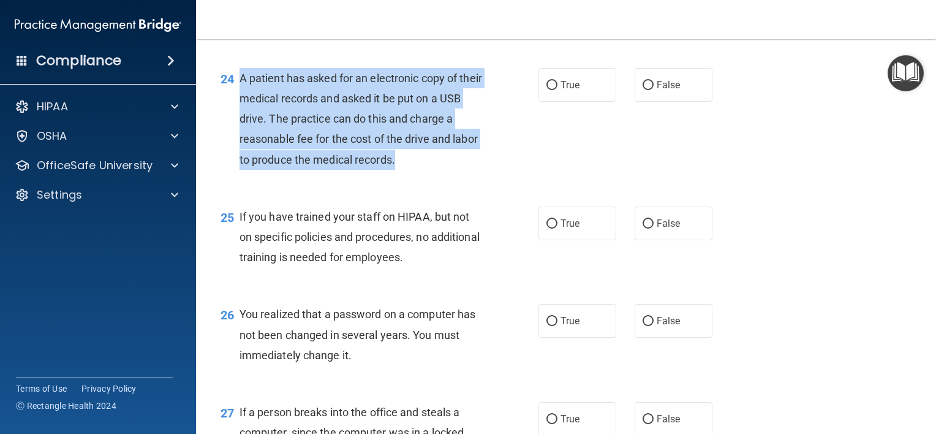
drag, startPoint x: 435, startPoint y: 182, endPoint x: 241, endPoint y: 99, distance: 210.7
click at [241, 99] on div "A patient has asked for an electronic copy of their medical records and asked i…" at bounding box center [365, 119] width 252 height 102
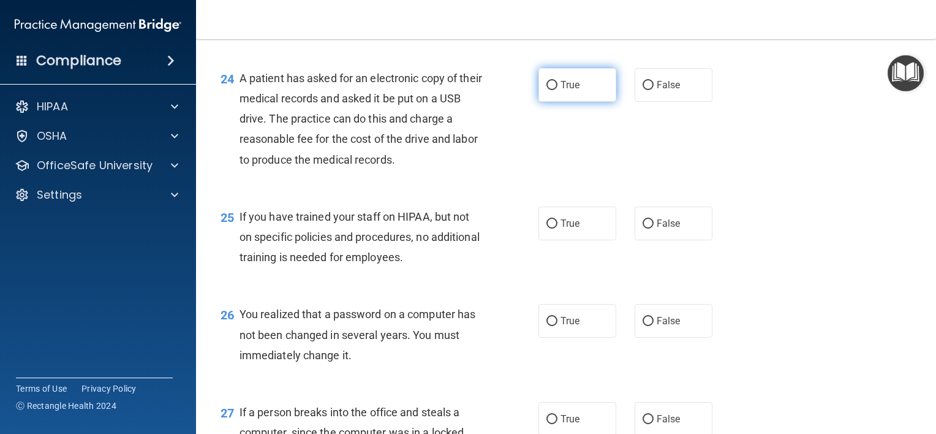
click at [592, 93] on label "True" at bounding box center [577, 85] width 78 height 34
click at [557, 90] on input "True" at bounding box center [551, 85] width 11 height 9
radio input "true"
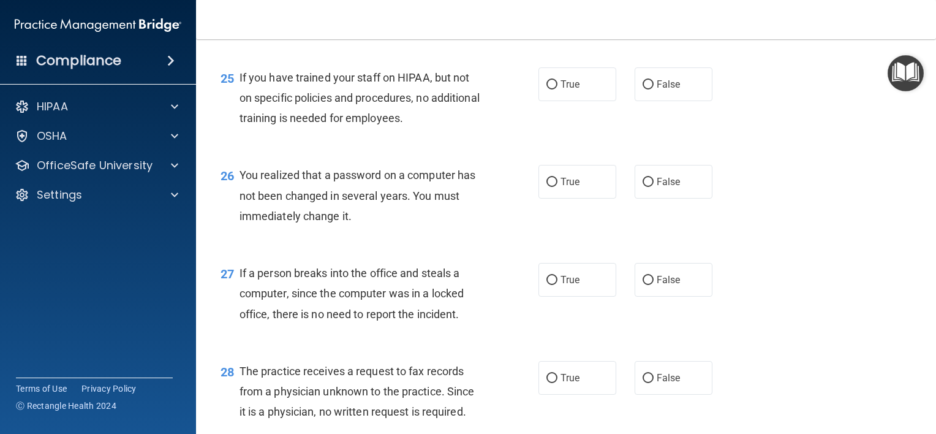
scroll to position [2636, 0]
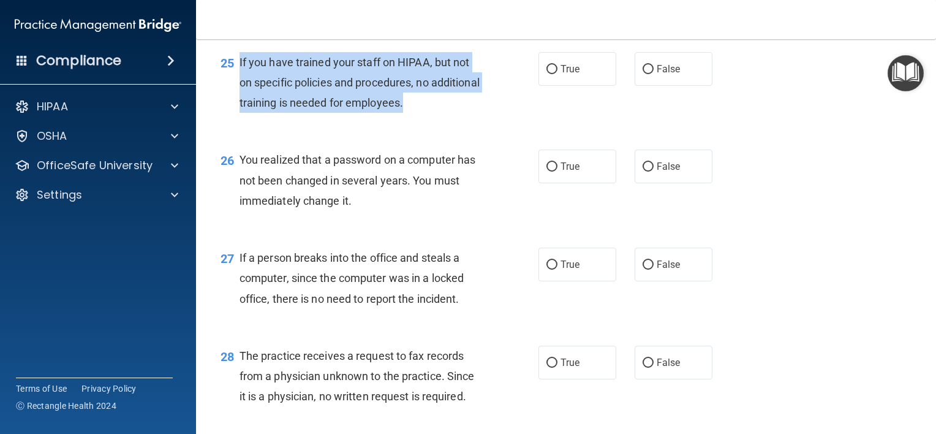
drag, startPoint x: 465, startPoint y: 122, endPoint x: 238, endPoint y: 83, distance: 231.2
click at [238, 83] on div "25 If you have trained your staff on HIPAA, but not on specific policies and pr…" at bounding box center [379, 85] width 355 height 67
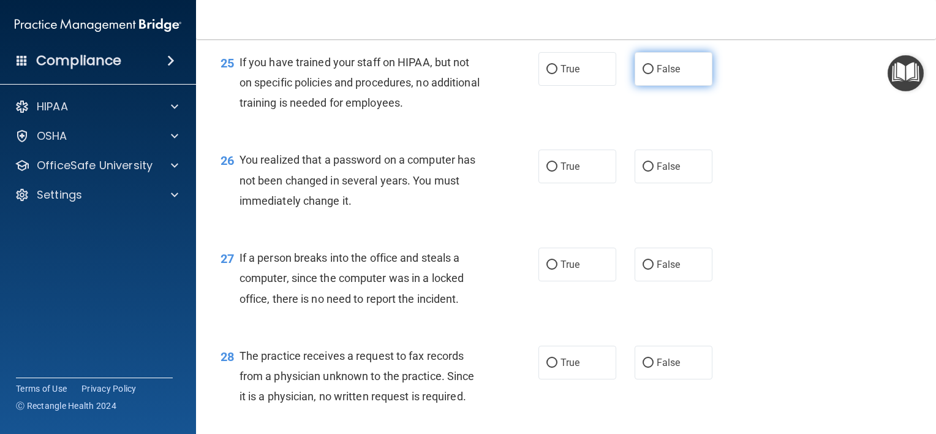
click at [659, 75] on span "False" at bounding box center [668, 69] width 24 height 12
click at [653, 74] on input "False" at bounding box center [647, 69] width 11 height 9
radio input "true"
click at [300, 194] on span "You realized that a password on a computer has not been changed in several year…" at bounding box center [357, 179] width 236 height 53
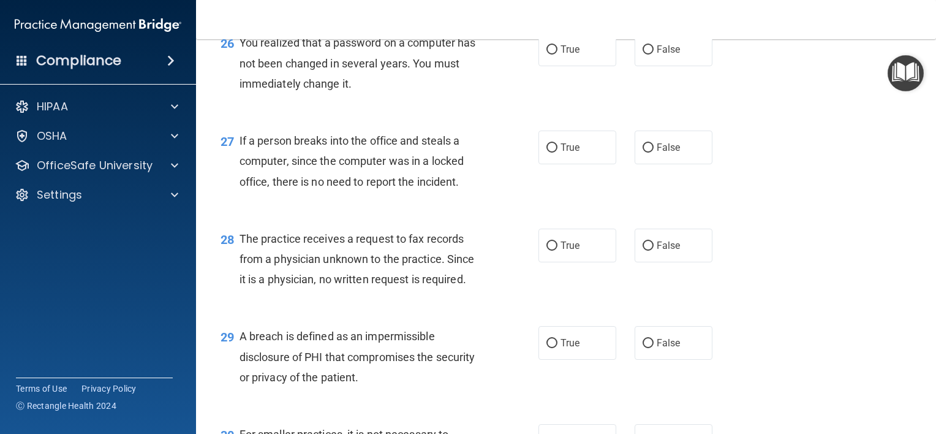
scroll to position [2753, 0]
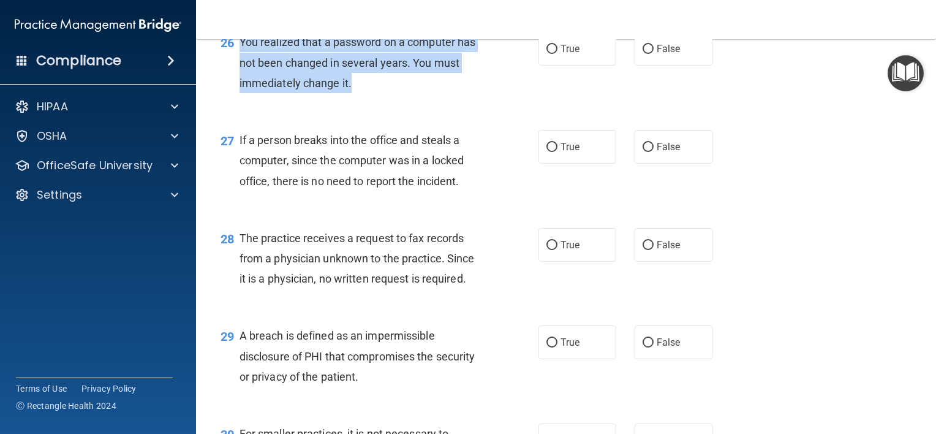
drag, startPoint x: 359, startPoint y: 108, endPoint x: 232, endPoint y: 69, distance: 133.3
click at [232, 69] on div "26 You realized that a password on a computer has not been changed in several y…" at bounding box center [379, 65] width 355 height 67
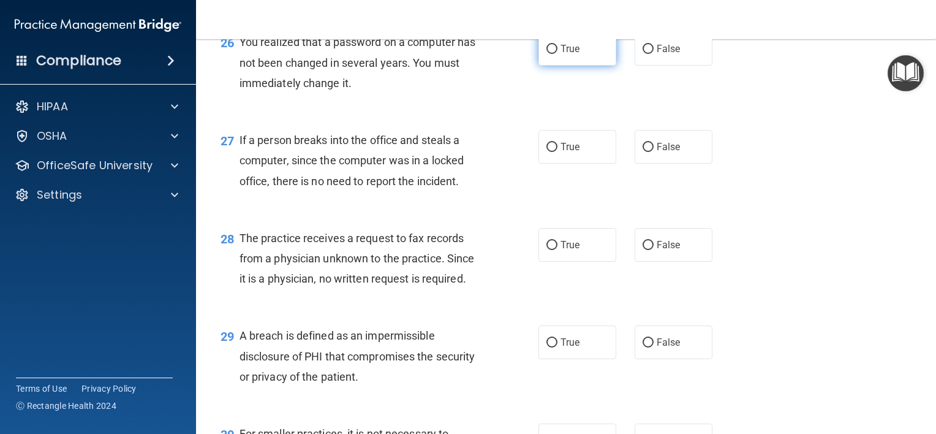
click at [560, 55] on span "True" at bounding box center [569, 49] width 19 height 12
click at [557, 54] on input "True" at bounding box center [551, 49] width 11 height 9
radio input "true"
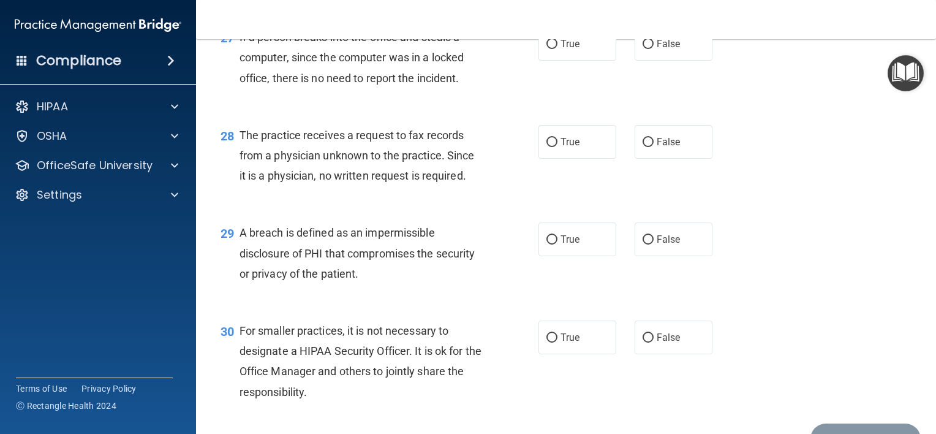
scroll to position [2860, 0]
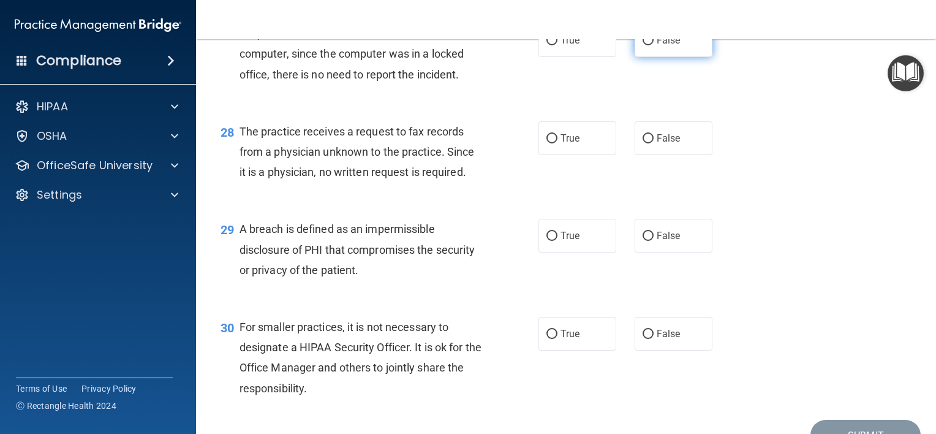
click at [662, 57] on label "False" at bounding box center [673, 40] width 78 height 34
click at [653, 45] on input "False" at bounding box center [647, 40] width 11 height 9
radio input "true"
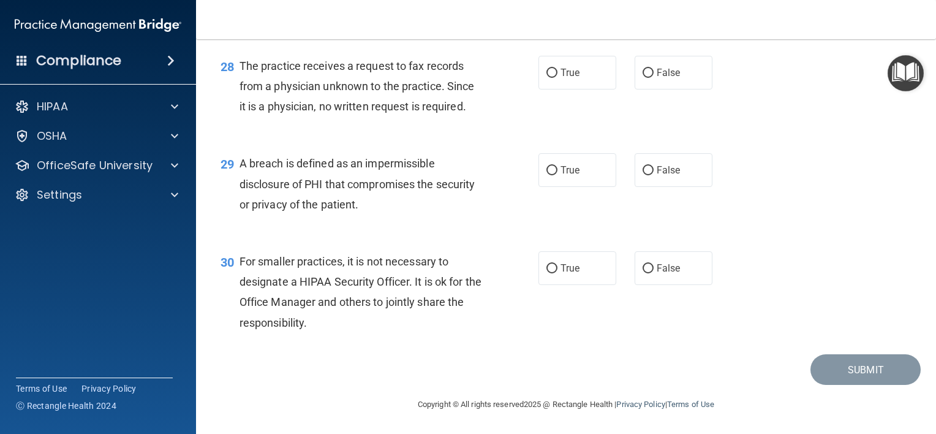
scroll to position [2946, 0]
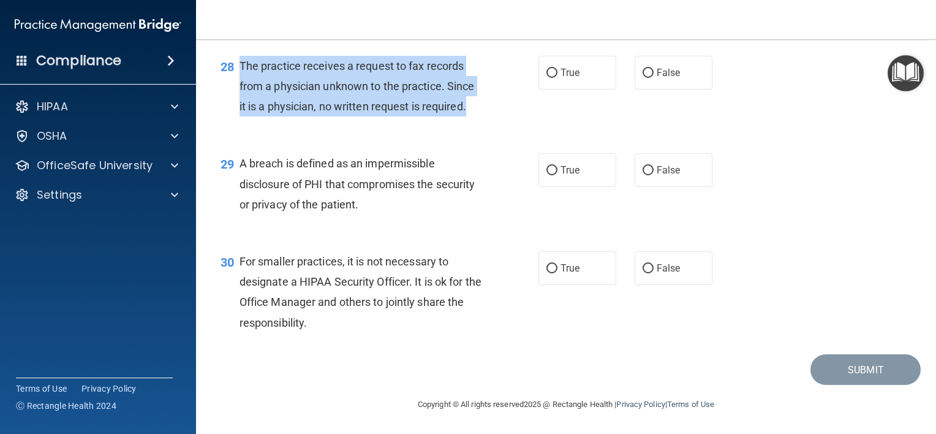
drag, startPoint x: 475, startPoint y: 111, endPoint x: 241, endPoint y: 68, distance: 237.3
click at [241, 68] on div "The practice receives a request to fax records from a physician unknown to the …" at bounding box center [365, 86] width 252 height 61
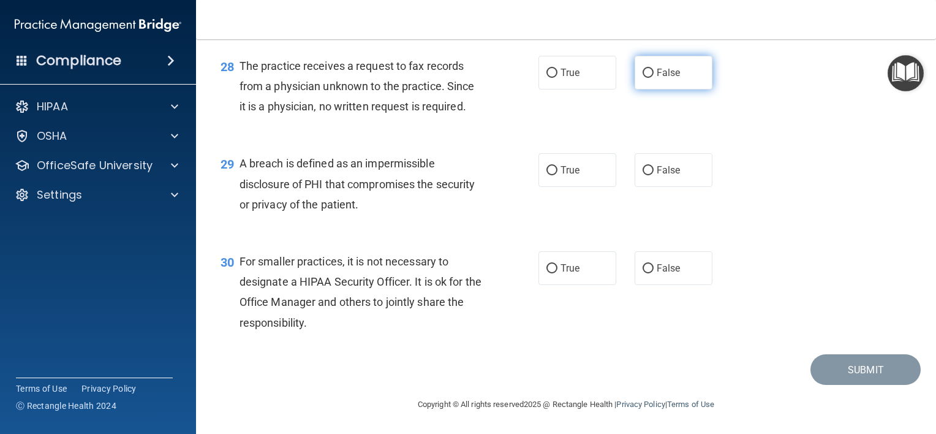
click at [654, 62] on label "False" at bounding box center [673, 73] width 78 height 34
click at [653, 69] on input "False" at bounding box center [647, 73] width 11 height 9
radio input "true"
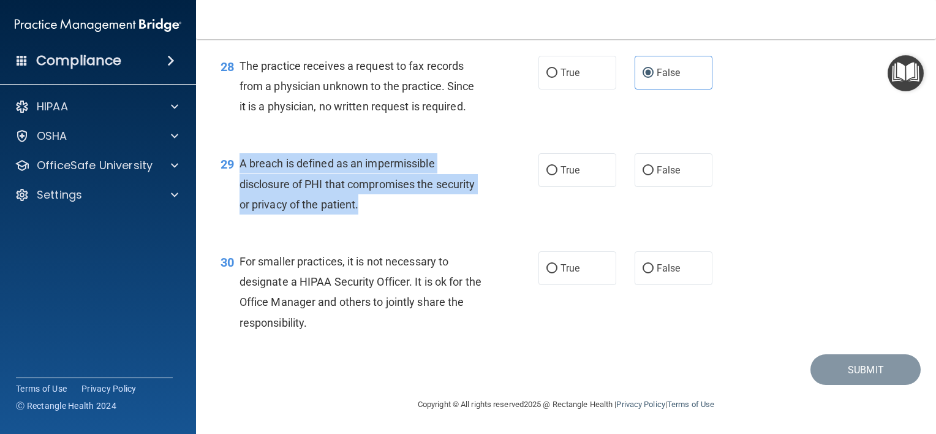
drag, startPoint x: 369, startPoint y: 201, endPoint x: 234, endPoint y: 165, distance: 140.1
click at [234, 165] on div "29 A breach is defined as an impermissible disclosure of PHI that compromises t…" at bounding box center [379, 186] width 355 height 67
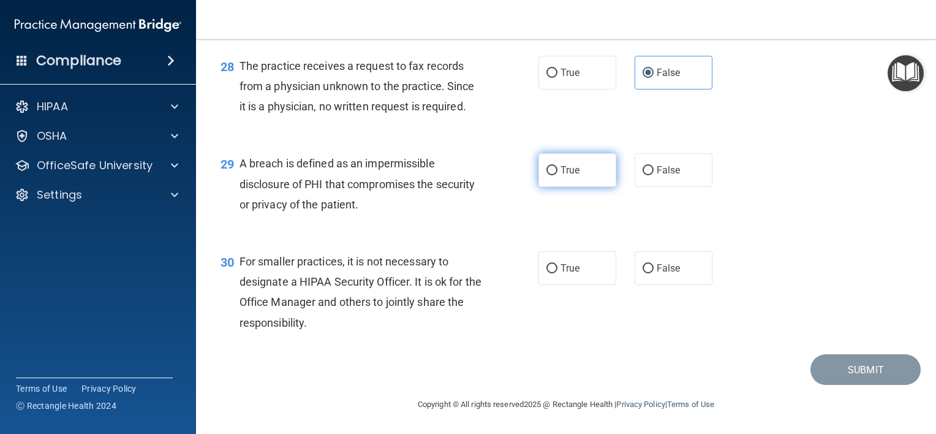
click at [573, 172] on span "True" at bounding box center [569, 170] width 19 height 12
click at [557, 172] on input "True" at bounding box center [551, 170] width 11 height 9
radio input "true"
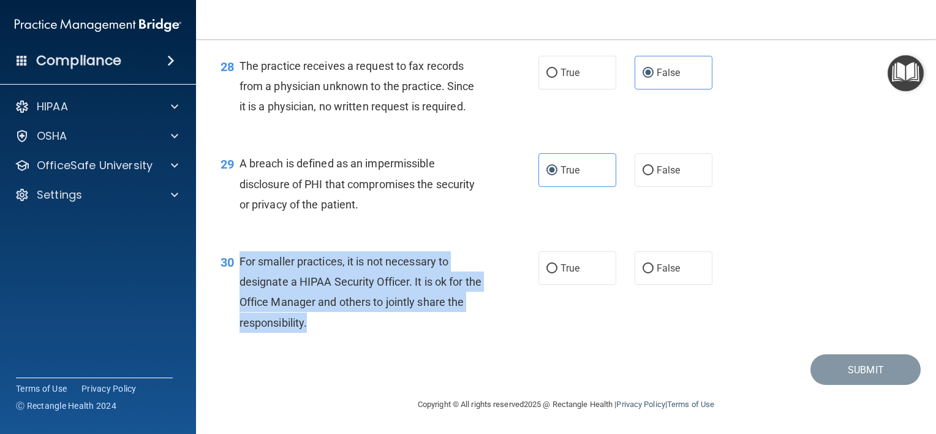
drag, startPoint x: 344, startPoint y: 314, endPoint x: 239, endPoint y: 264, distance: 115.6
click at [239, 264] on div "For smaller practices, it is not necessary to designate a HIPAA Security Office…" at bounding box center [365, 291] width 252 height 81
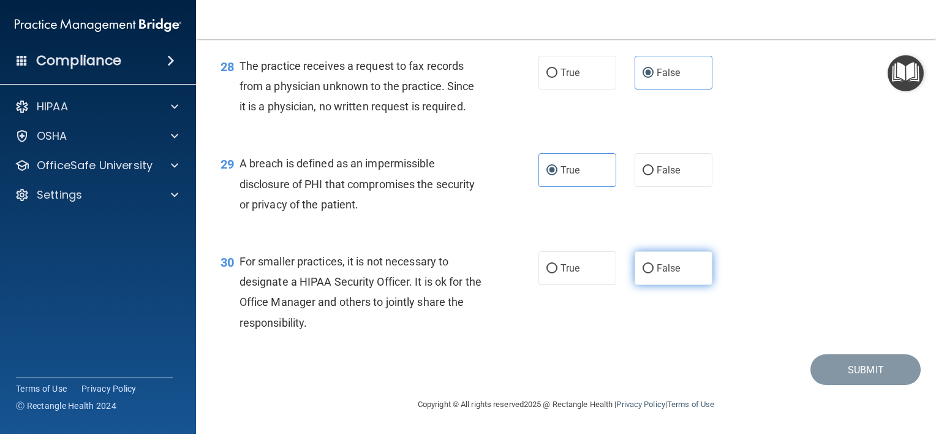
click at [656, 268] on span "False" at bounding box center [668, 268] width 24 height 12
click at [653, 268] on input "False" at bounding box center [647, 268] width 11 height 9
radio input "true"
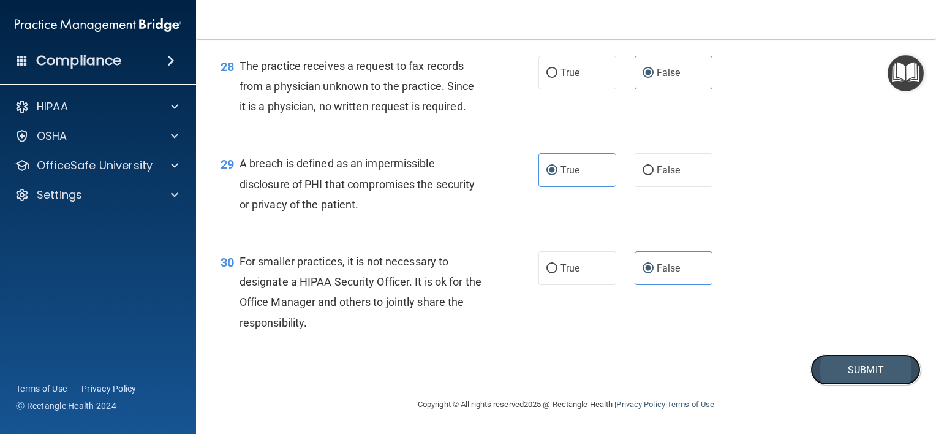
click at [833, 372] on button "Submit" at bounding box center [865, 369] width 110 height 31
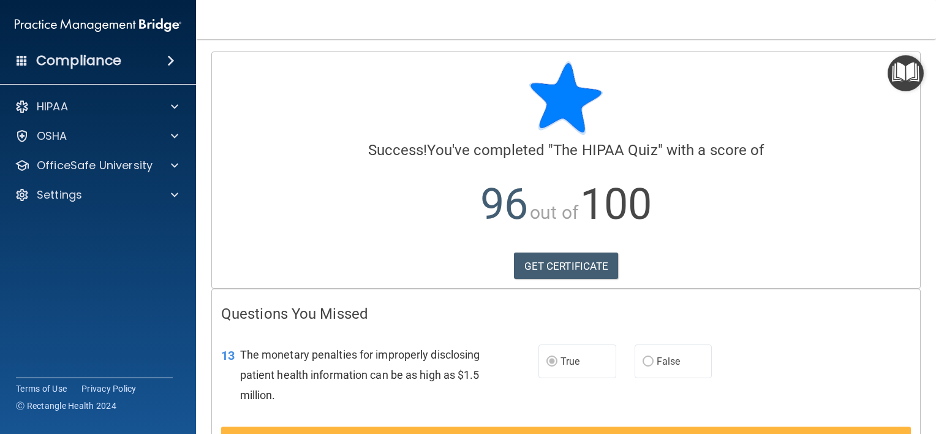
scroll to position [98, 0]
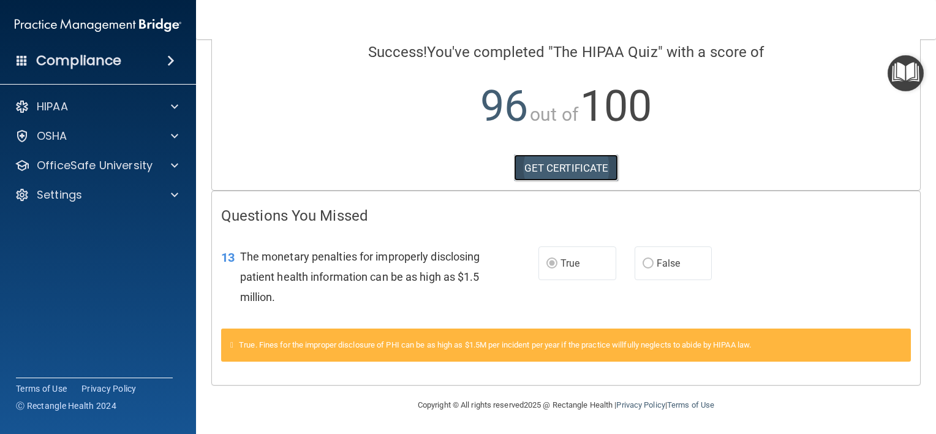
click at [587, 165] on link "GET CERTIFICATE" at bounding box center [566, 167] width 105 height 27
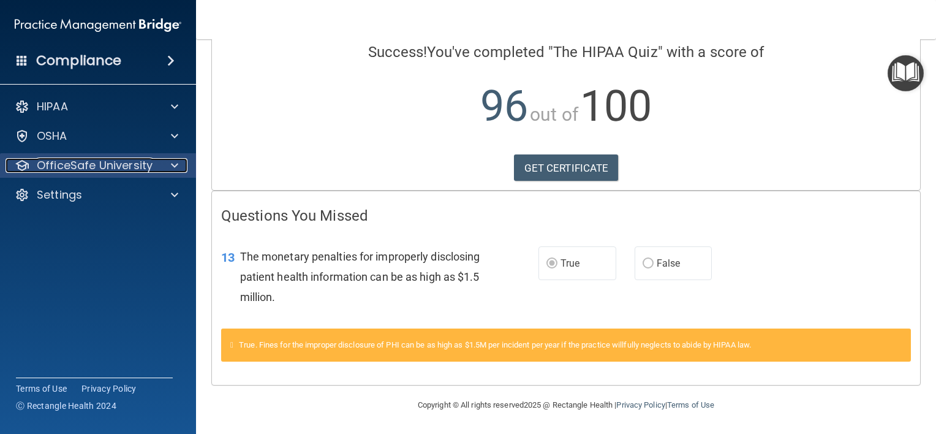
click at [107, 167] on p "OfficeSafe University" at bounding box center [95, 165] width 116 height 15
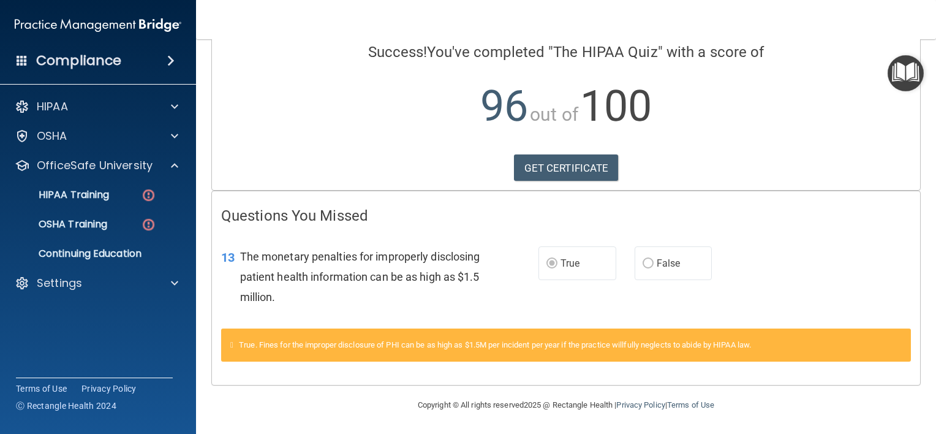
click at [107, 209] on ul "HIPAA Training OSHA Training Continuing Education" at bounding box center [99, 222] width 222 height 88
click at [105, 201] on link "HIPAA Training" at bounding box center [84, 194] width 193 height 24
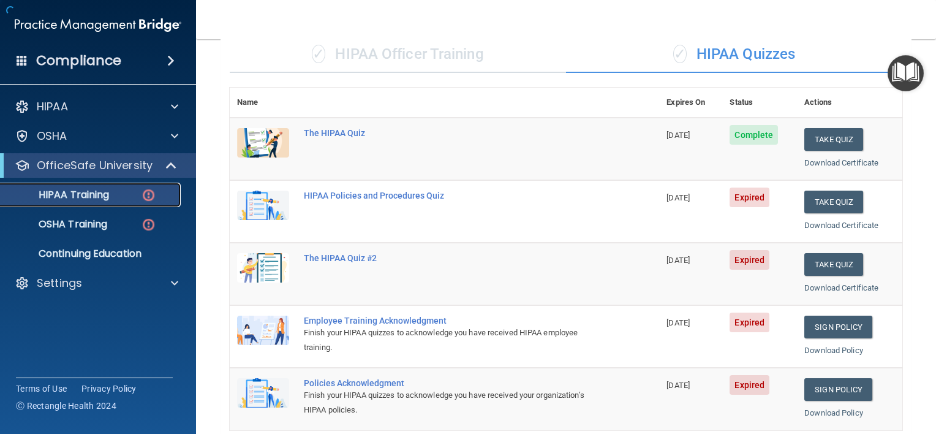
scroll to position [486, 0]
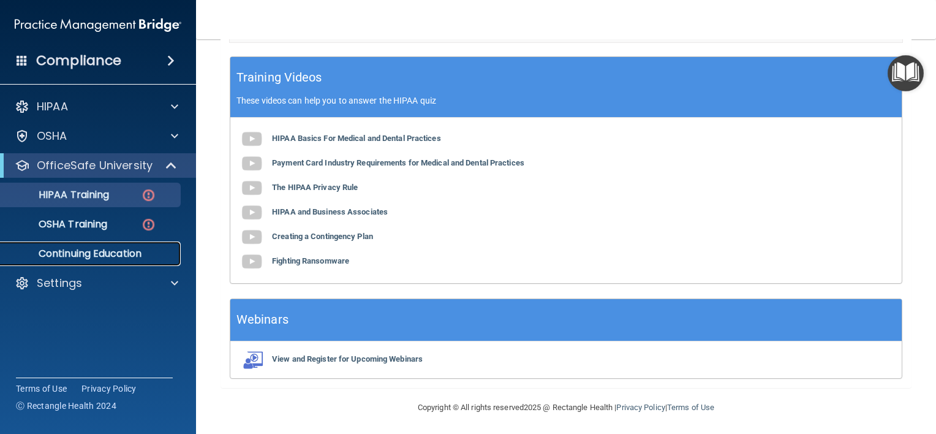
click at [110, 257] on p "Continuing Education" at bounding box center [91, 253] width 167 height 12
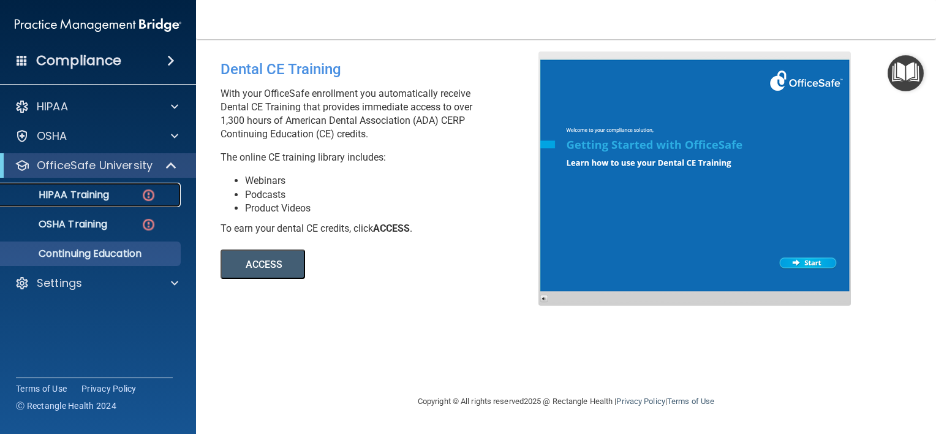
click at [79, 195] on p "HIPAA Training" at bounding box center [58, 195] width 101 height 12
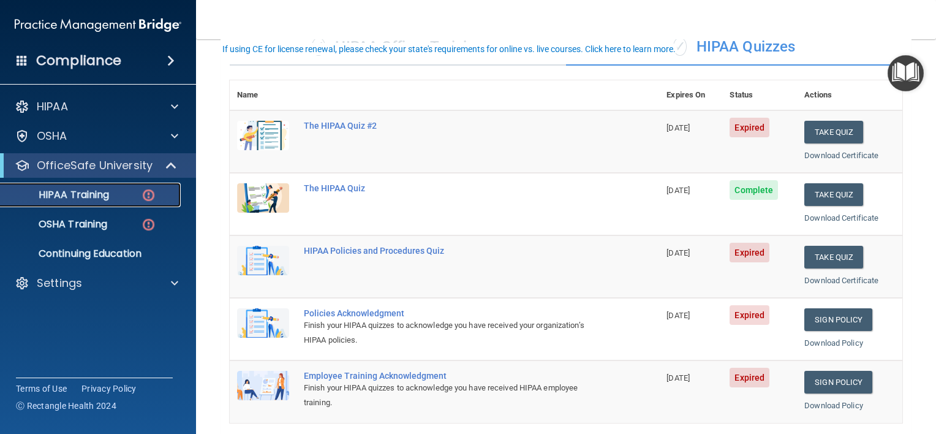
scroll to position [51, 0]
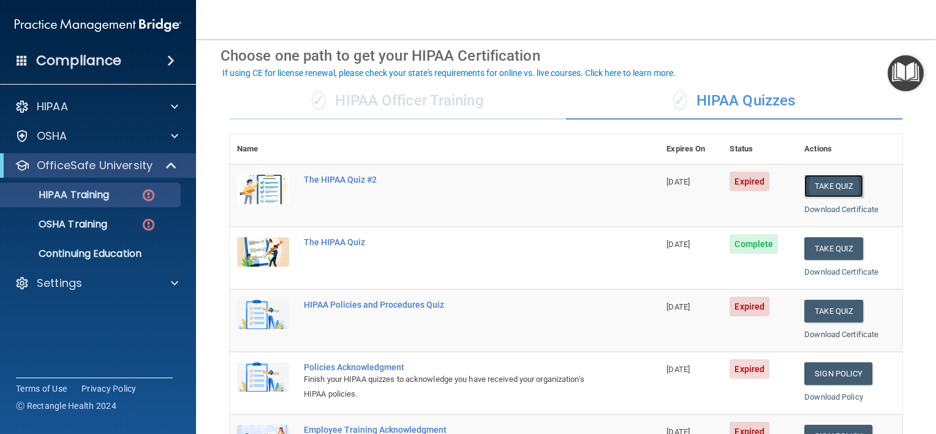
click at [837, 186] on button "Take Quiz" at bounding box center [833, 186] width 59 height 23
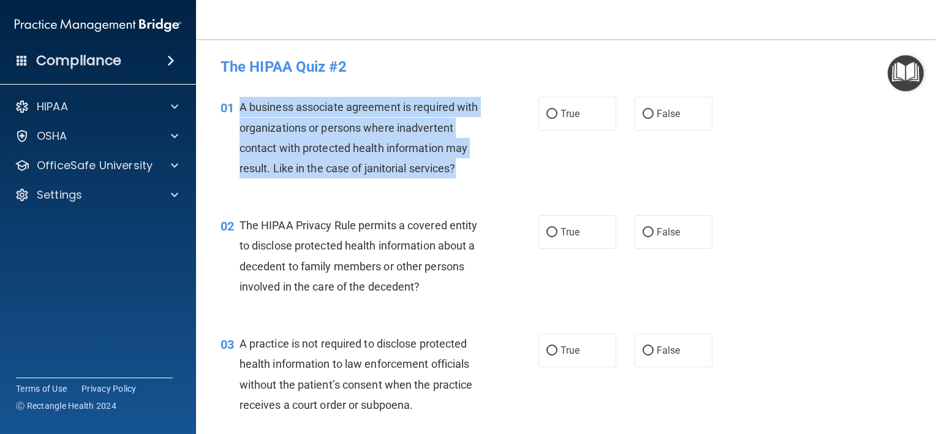
drag, startPoint x: 462, startPoint y: 159, endPoint x: 236, endPoint y: 108, distance: 231.5
click at [236, 108] on div "01 A business associate agreement is required with organizations or persons whe…" at bounding box center [379, 141] width 355 height 88
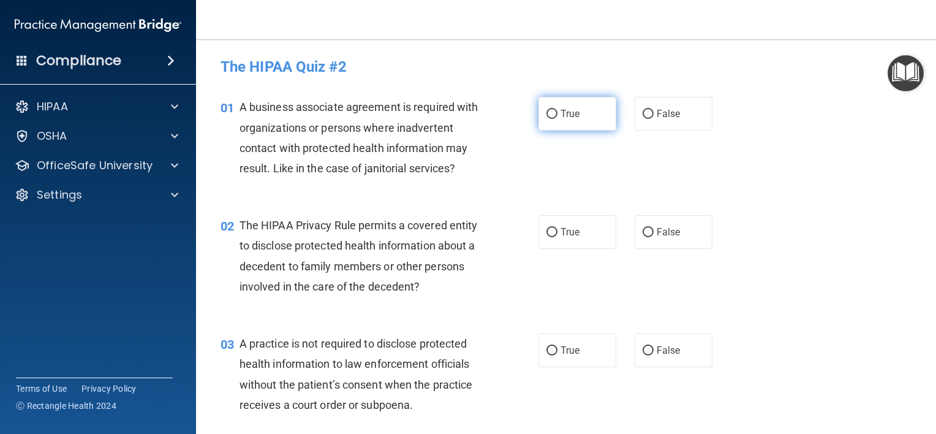
click at [571, 108] on span "True" at bounding box center [569, 114] width 19 height 12
click at [557, 110] on input "True" at bounding box center [551, 114] width 11 height 9
radio input "true"
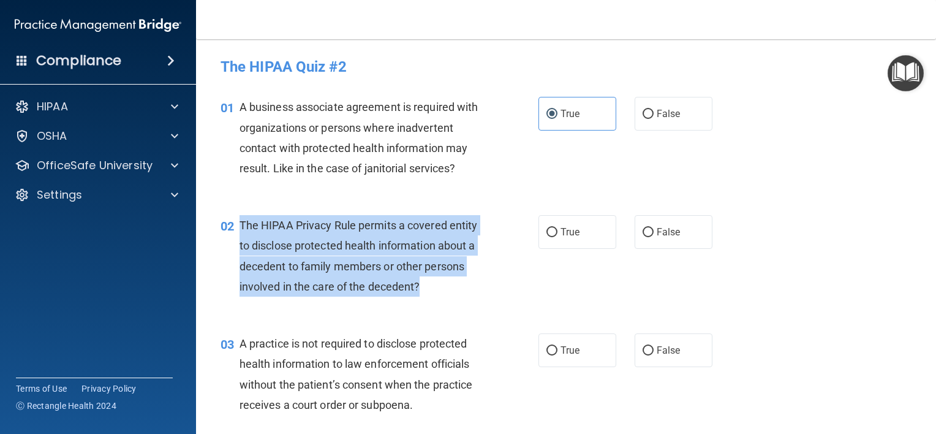
drag, startPoint x: 421, startPoint y: 285, endPoint x: 239, endPoint y: 219, distance: 193.2
click at [239, 219] on div "The HIPAA Privacy Rule permits a covered entity to disclose protected health in…" at bounding box center [365, 255] width 252 height 81
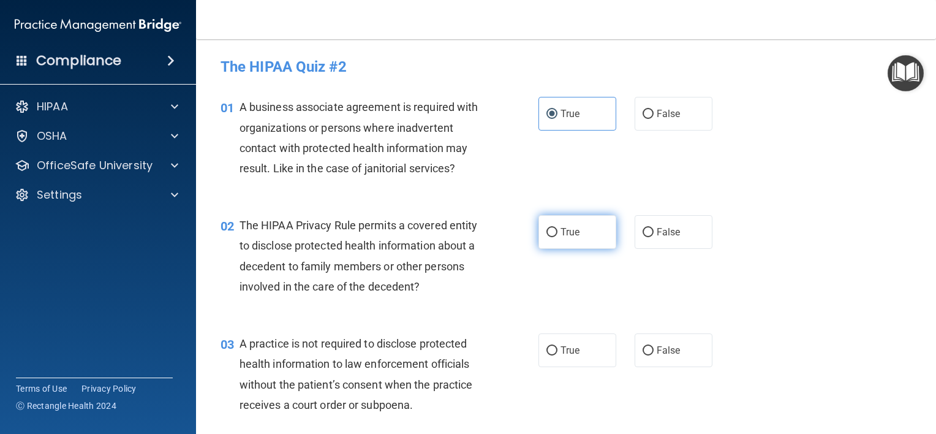
click at [554, 235] on label "True" at bounding box center [577, 232] width 78 height 34
click at [554, 235] on input "True" at bounding box center [551, 232] width 11 height 9
radio input "true"
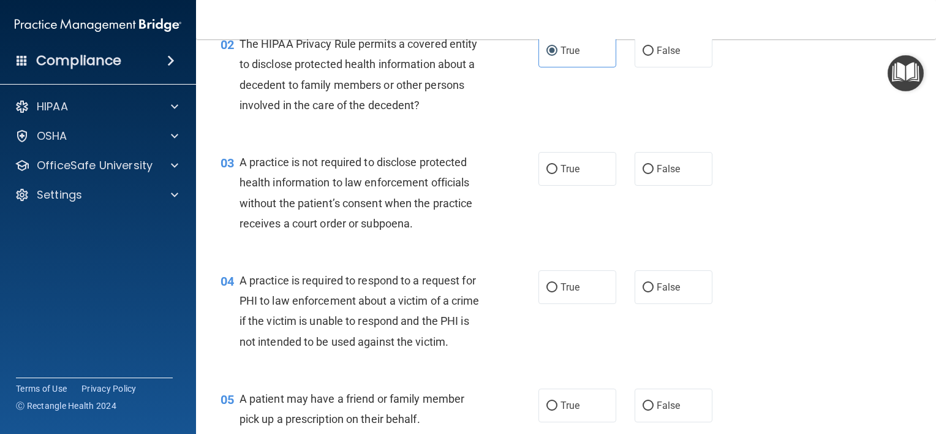
scroll to position [191, 0]
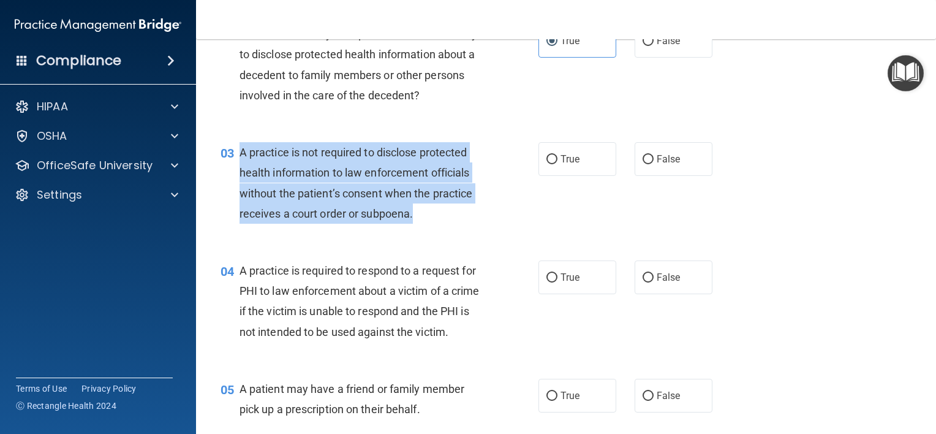
drag, startPoint x: 424, startPoint y: 212, endPoint x: 238, endPoint y: 154, distance: 194.5
click at [239, 154] on div "A practice is not required to disclose protected health information to law enfo…" at bounding box center [365, 182] width 252 height 81
click at [376, 184] on div "A practice is not required to disclose protected health information to law enfo…" at bounding box center [365, 182] width 252 height 81
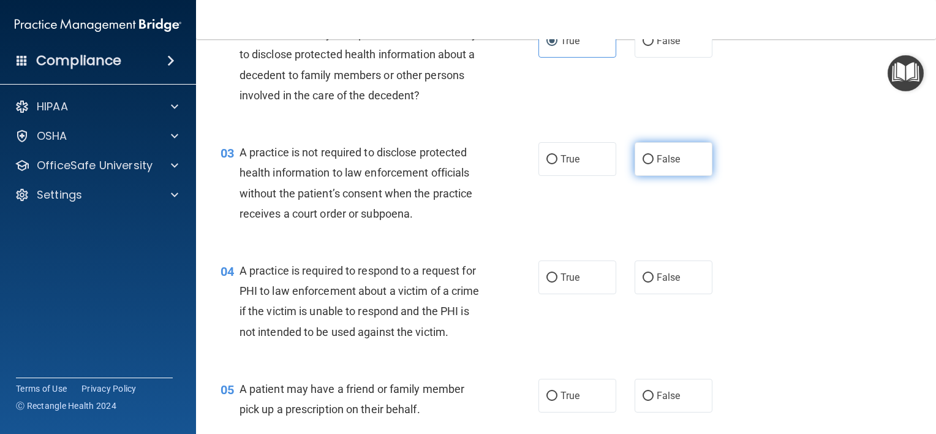
click at [651, 167] on label "False" at bounding box center [673, 159] width 78 height 34
click at [651, 164] on input "False" at bounding box center [647, 159] width 11 height 9
radio input "true"
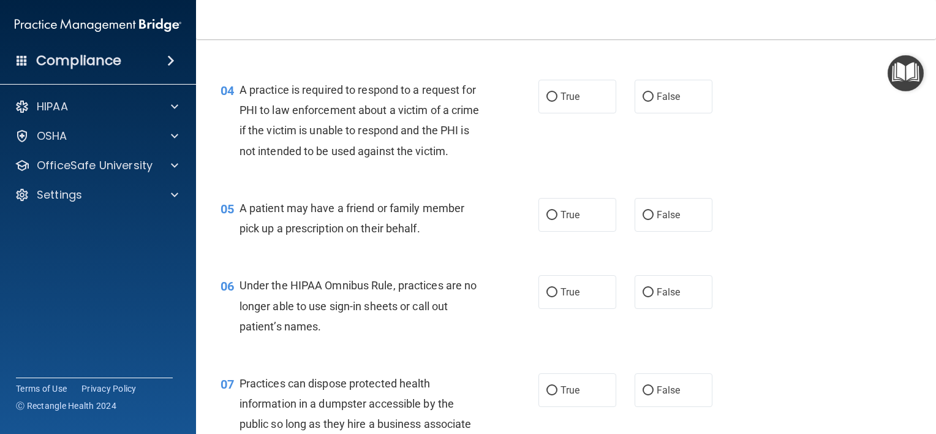
scroll to position [372, 0]
click at [278, 182] on div "04 A practice is required to respond to a request for PHI to law enforcement ab…" at bounding box center [565, 123] width 709 height 118
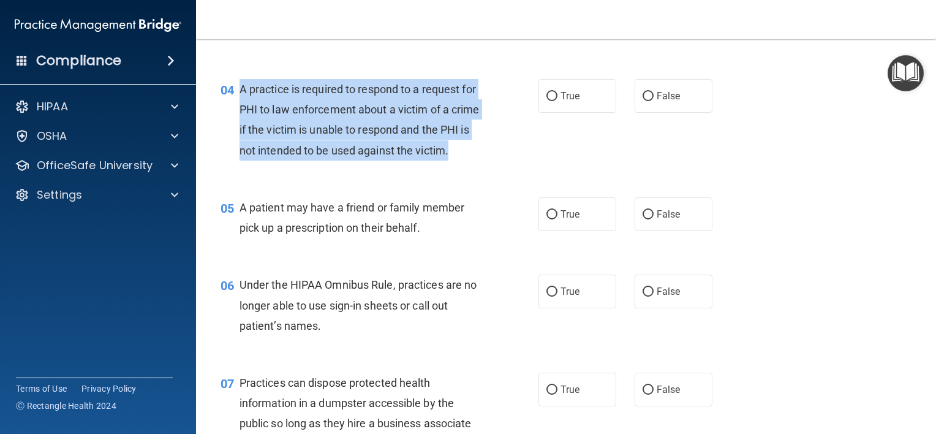
drag, startPoint x: 277, startPoint y: 179, endPoint x: 238, endPoint y: 92, distance: 95.1
click at [239, 92] on div "A practice is required to respond to a request for PHI to law enforcement about…" at bounding box center [365, 119] width 252 height 81
click at [413, 125] on span "A practice is required to respond to a request for PHI to law enforcement about…" at bounding box center [359, 120] width 240 height 74
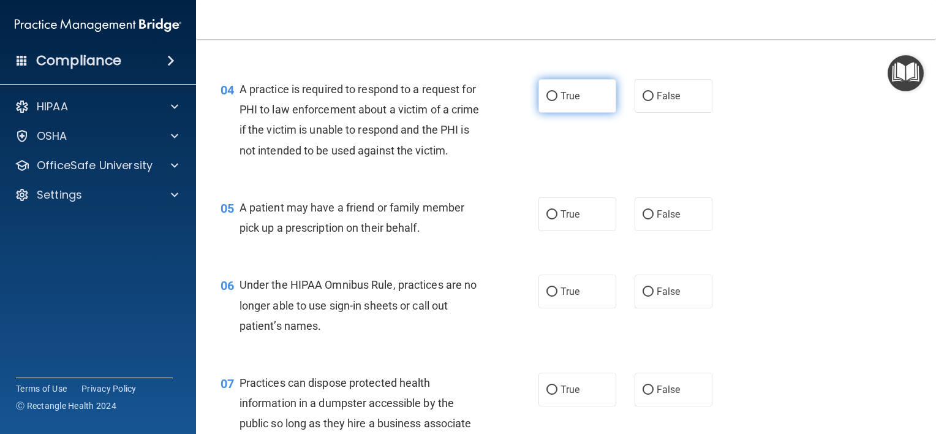
click at [550, 86] on label "True" at bounding box center [577, 96] width 78 height 34
click at [550, 92] on input "True" at bounding box center [551, 96] width 11 height 9
radio input "true"
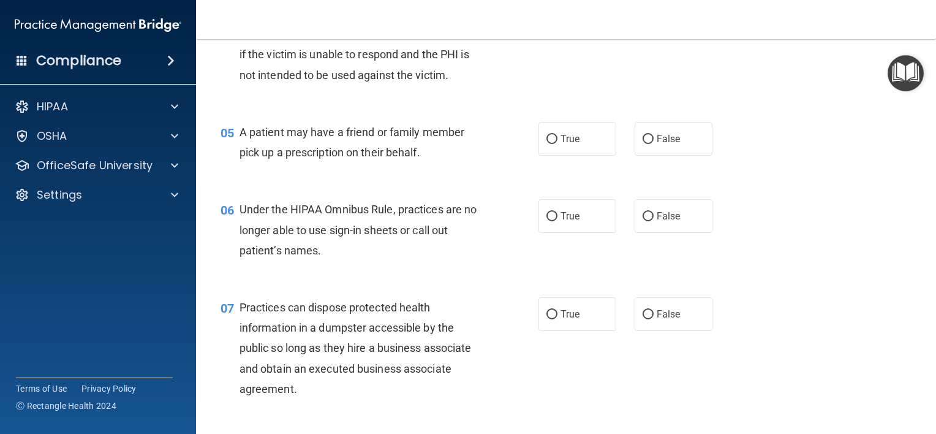
scroll to position [451, 0]
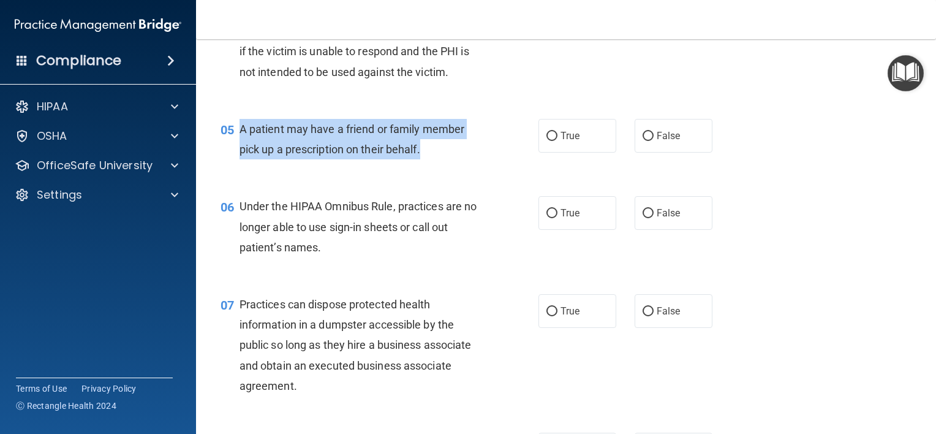
drag, startPoint x: 427, startPoint y: 173, endPoint x: 241, endPoint y: 151, distance: 186.9
click at [241, 151] on div "A patient may have a friend or family member pick up a prescription on their be…" at bounding box center [365, 139] width 252 height 40
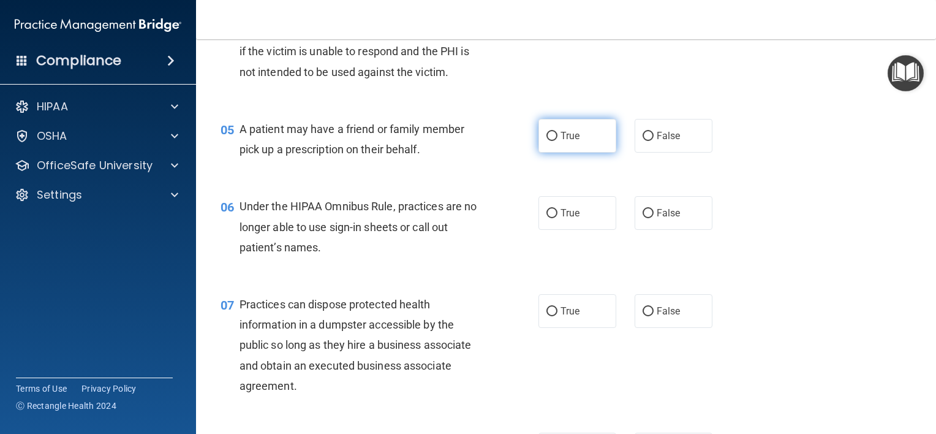
click at [566, 152] on label "True" at bounding box center [577, 136] width 78 height 34
click at [557, 141] on input "True" at bounding box center [551, 136] width 11 height 9
radio input "true"
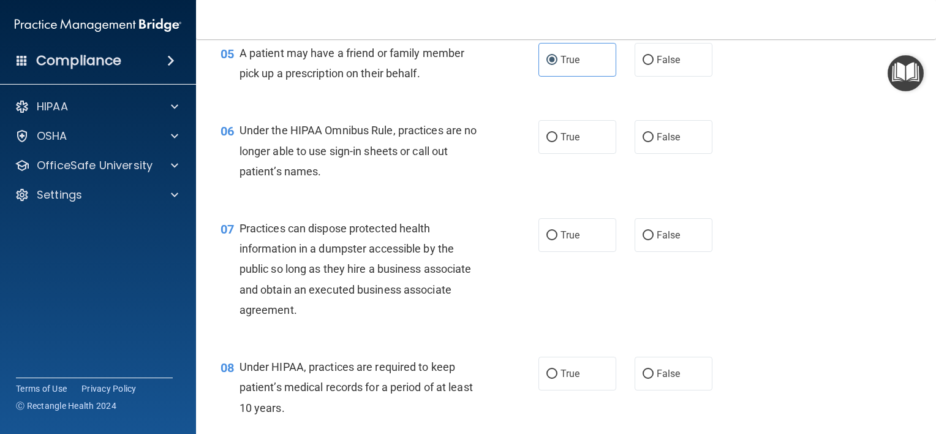
scroll to position [531, 0]
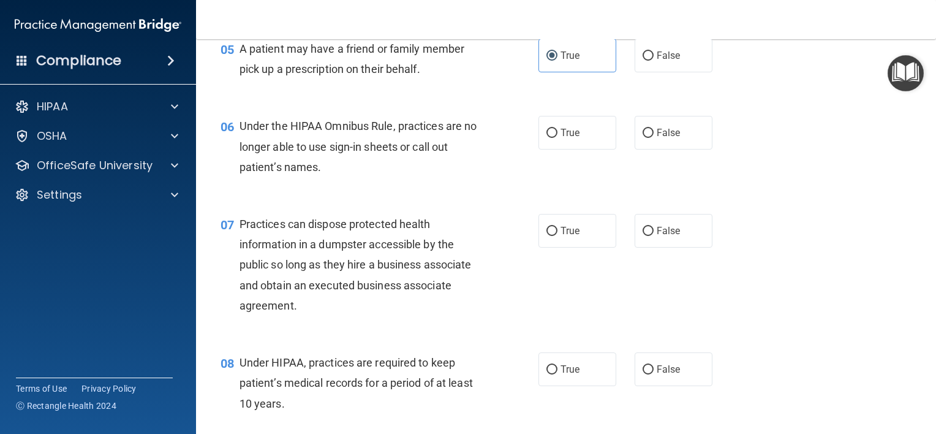
click at [462, 236] on div "Practices can dispose protected health information in a dumpster accessible by …" at bounding box center [365, 265] width 252 height 102
